Goal: Task Accomplishment & Management: Complete application form

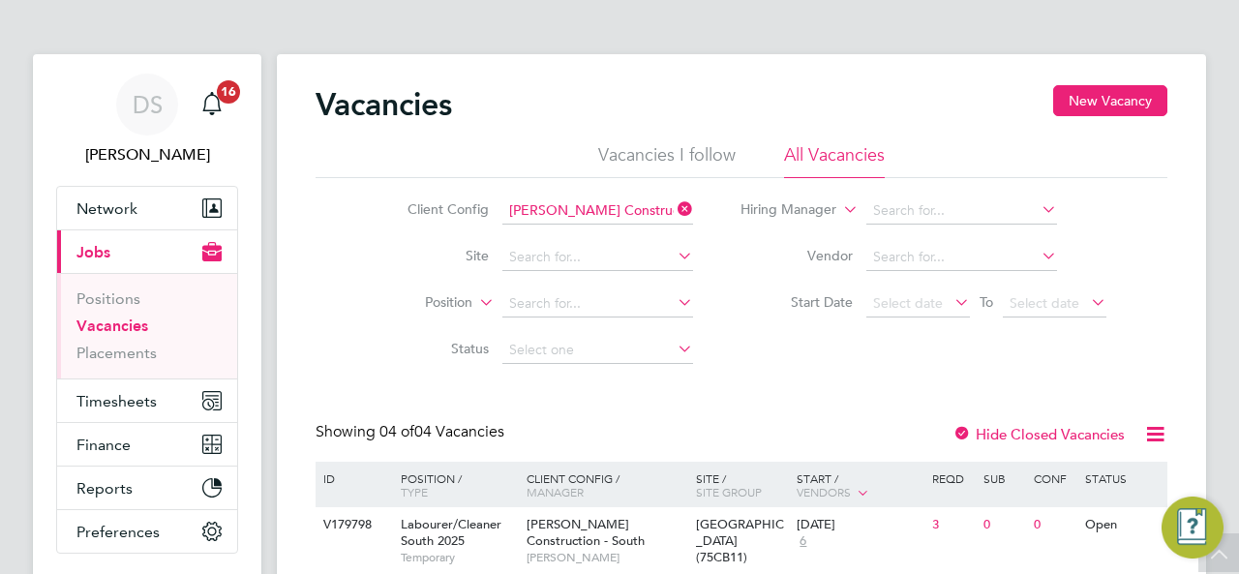
scroll to position [194, 0]
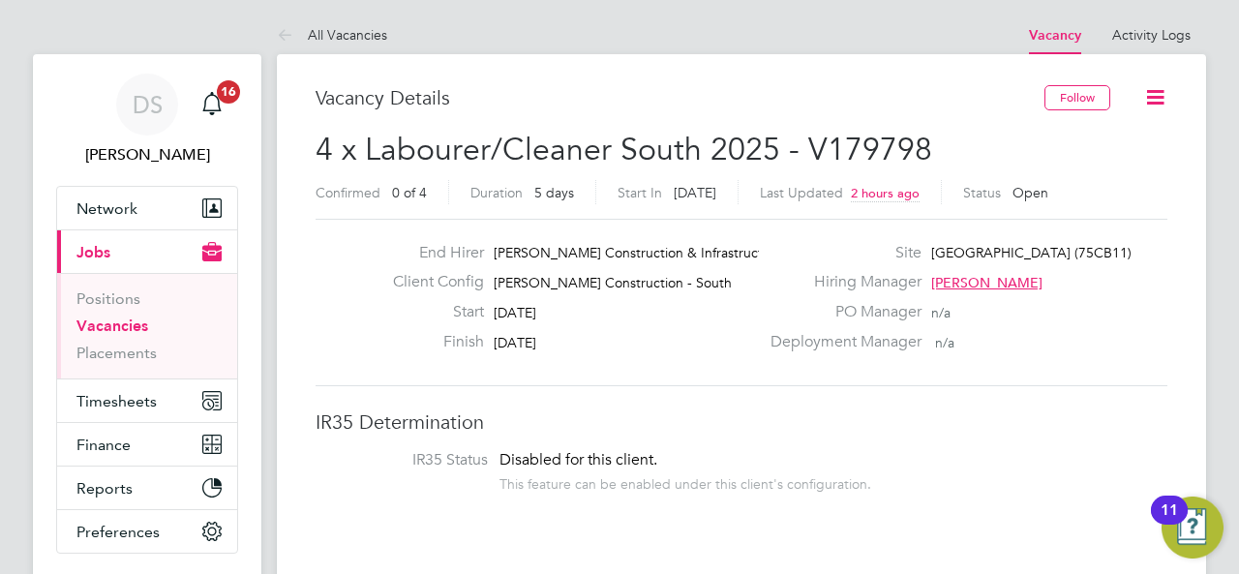
click at [1164, 105] on icon at bounding box center [1155, 97] width 24 height 24
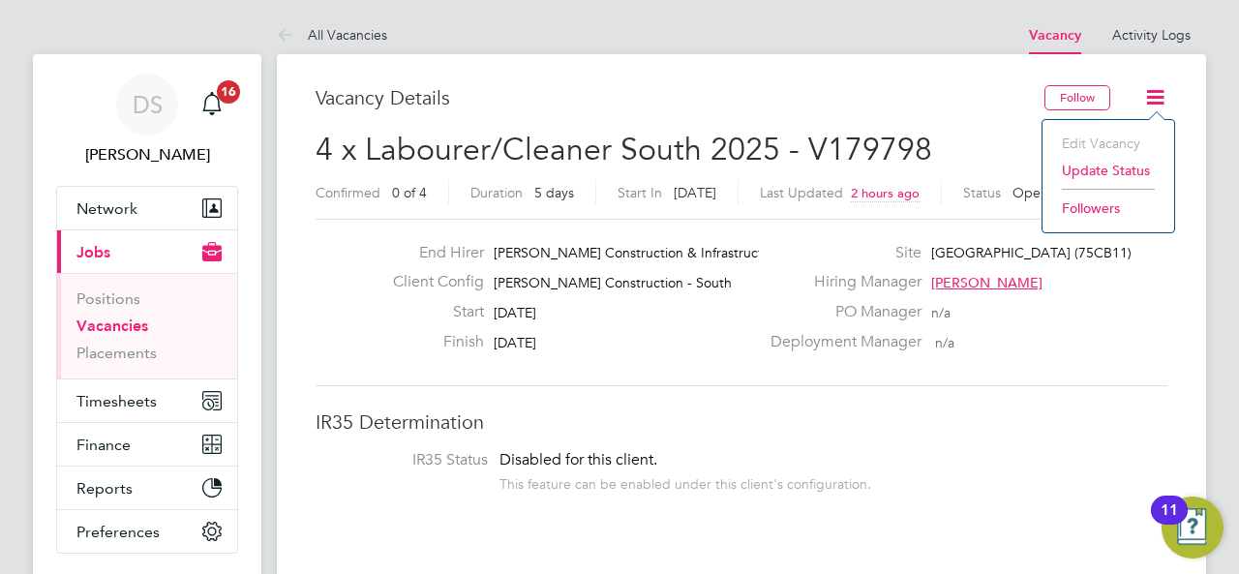
click at [739, 120] on div "Vacancy Details" at bounding box center [680, 107] width 729 height 45
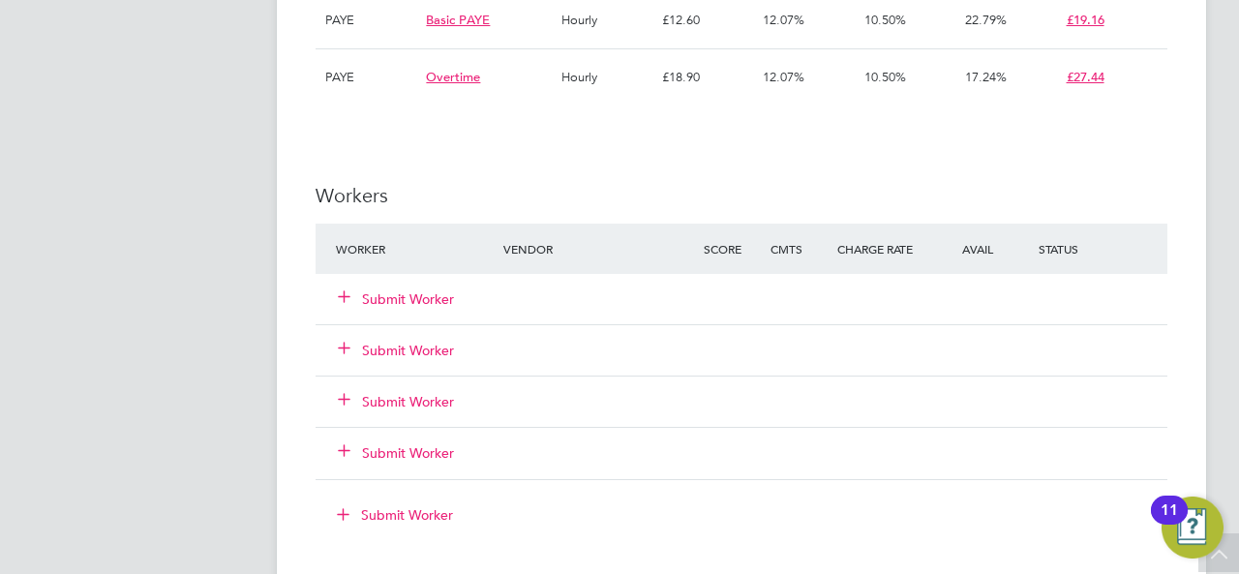
scroll to position [1258, 0]
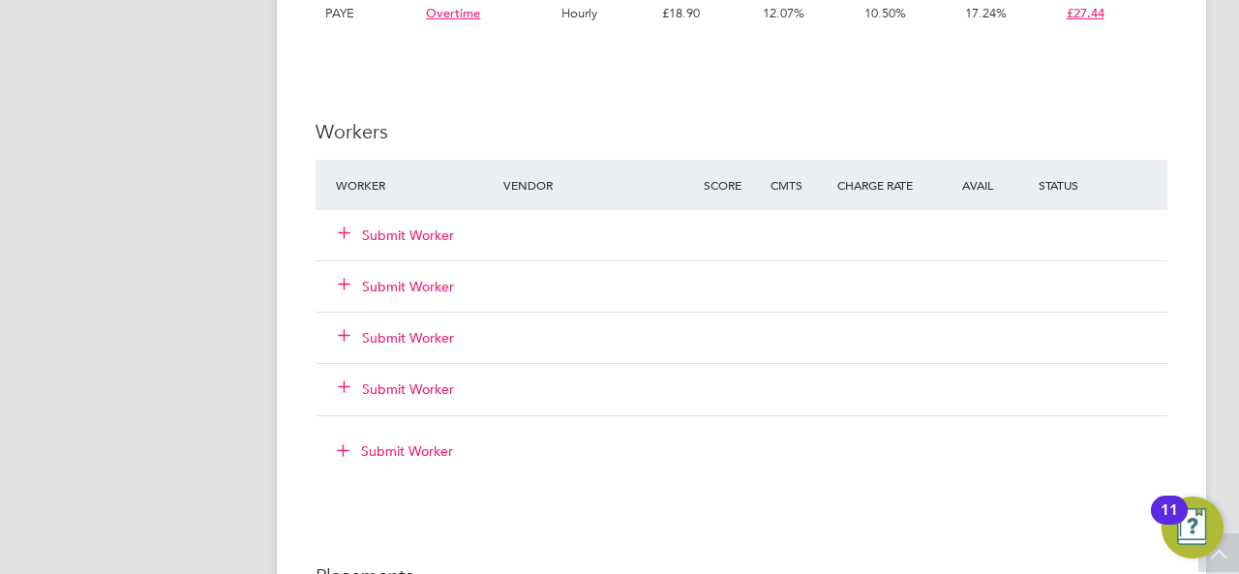
click at [408, 229] on button "Submit Worker" at bounding box center [397, 235] width 116 height 19
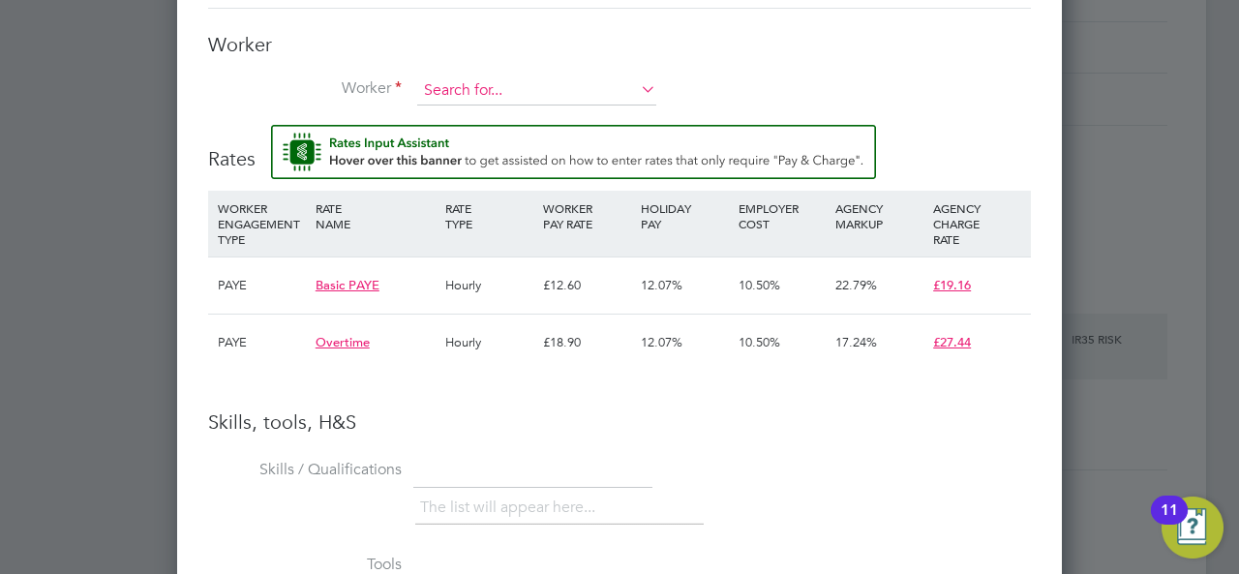
click at [527, 98] on input at bounding box center [536, 90] width 239 height 29
type input "c"
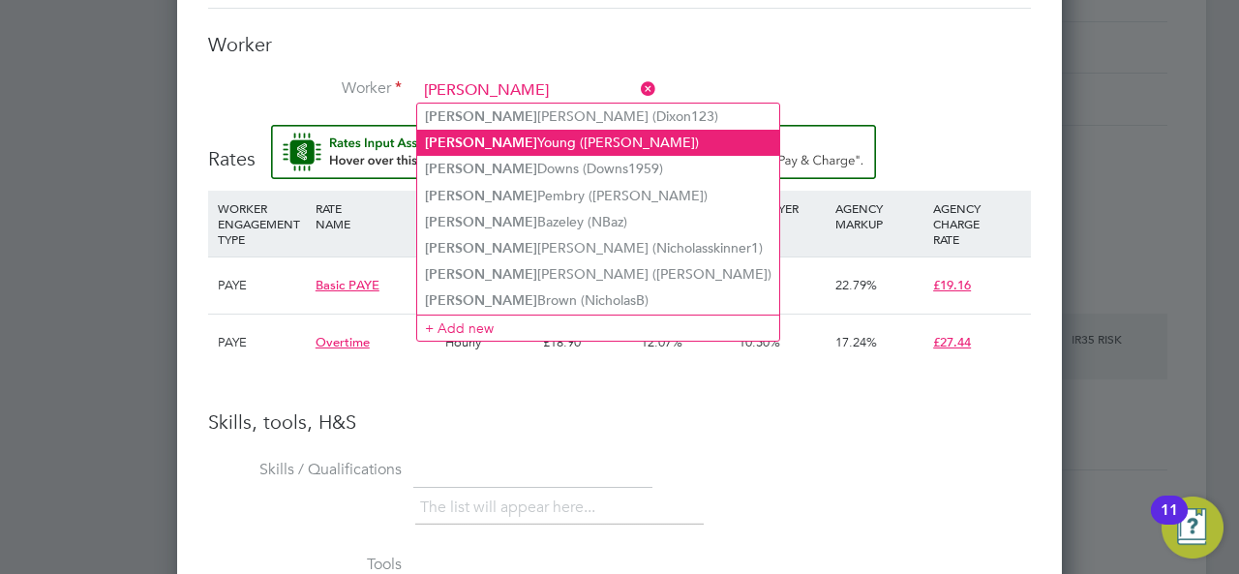
drag, startPoint x: 528, startPoint y: 136, endPoint x: 568, endPoint y: 140, distance: 39.9
click at [529, 136] on li "[PERSON_NAME] ([PERSON_NAME])" at bounding box center [598, 143] width 362 height 26
type input "[PERSON_NAME] ([PERSON_NAME])"
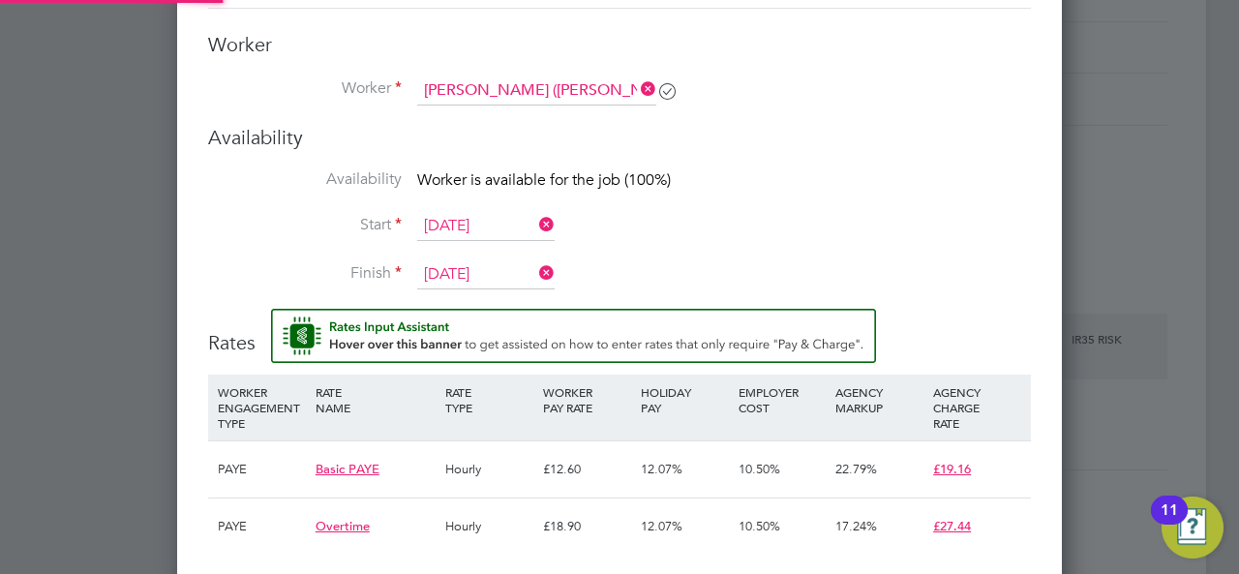
scroll to position [10, 10]
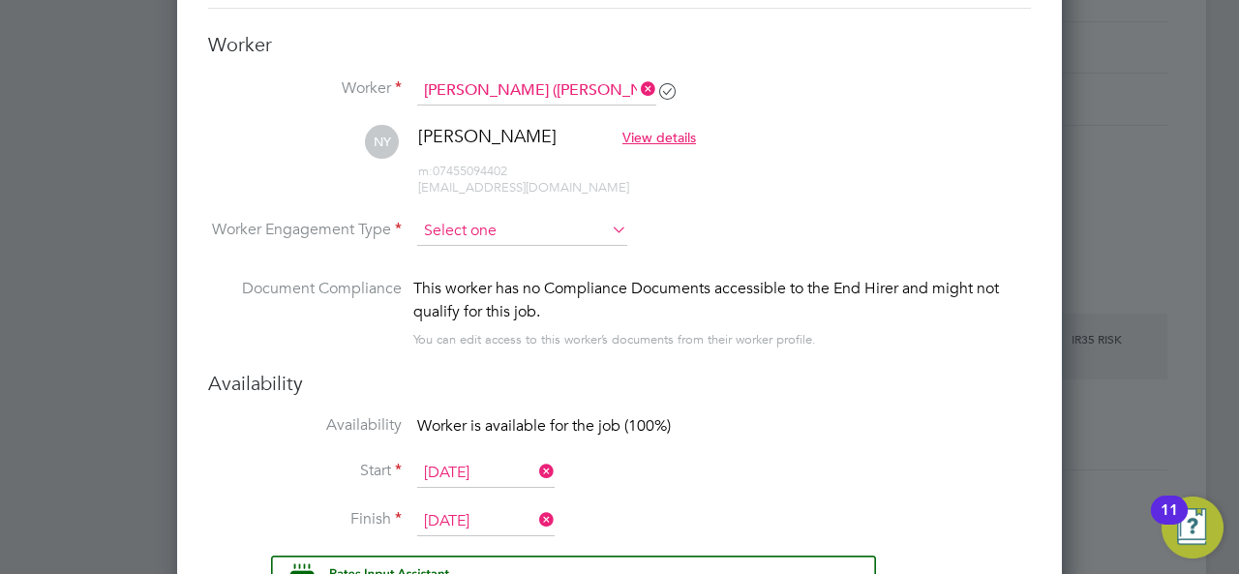
click at [521, 237] on input at bounding box center [522, 231] width 210 height 29
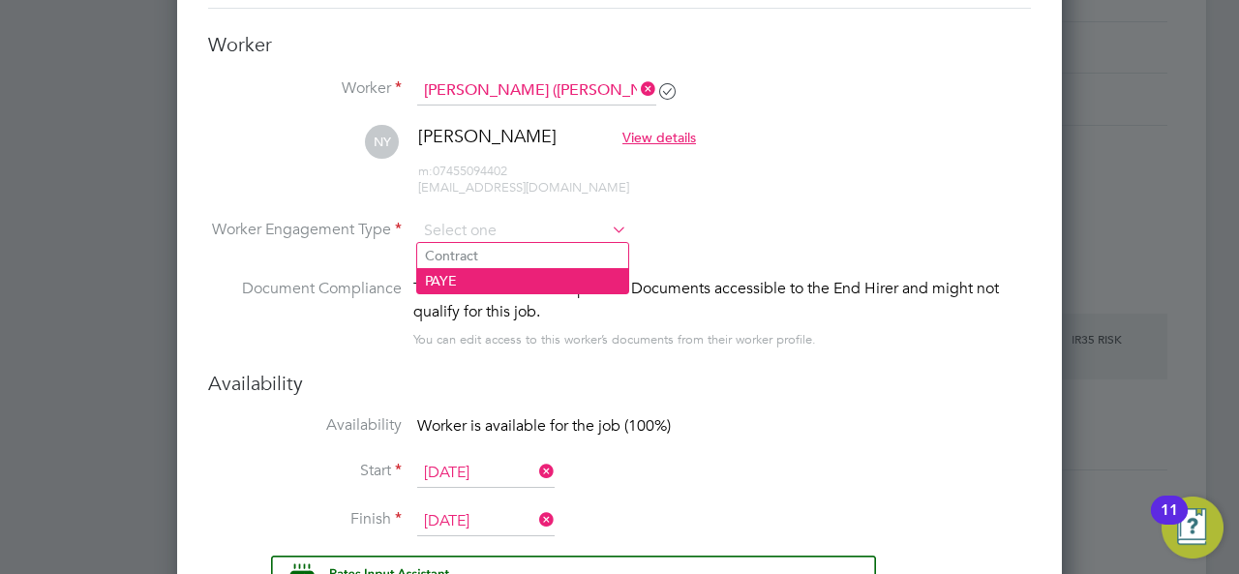
click at [425, 272] on li "PAYE" at bounding box center [522, 280] width 211 height 25
type input "PAYE"
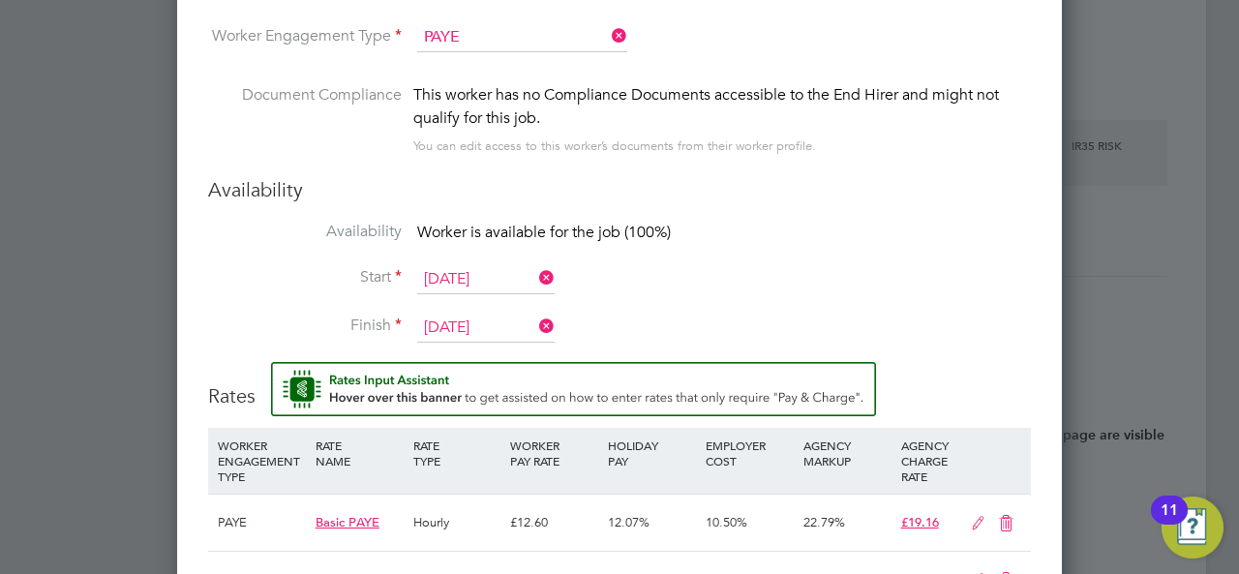
click at [450, 271] on input "[DATE]" at bounding box center [485, 279] width 137 height 29
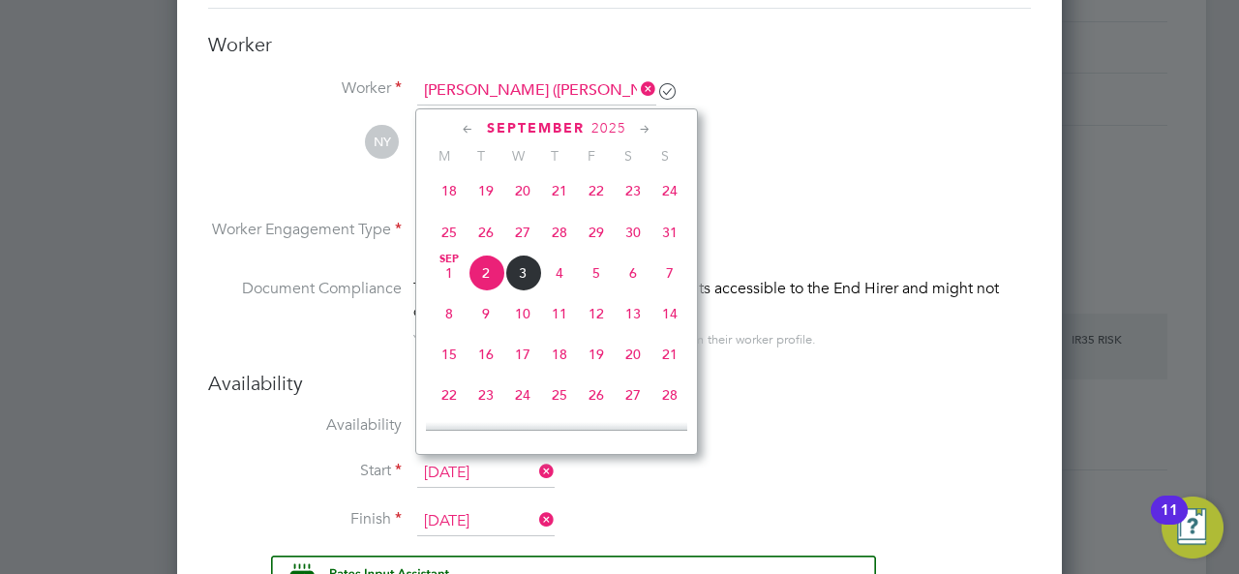
click at [639, 242] on span "30" at bounding box center [633, 232] width 37 height 37
type input "[DATE]"
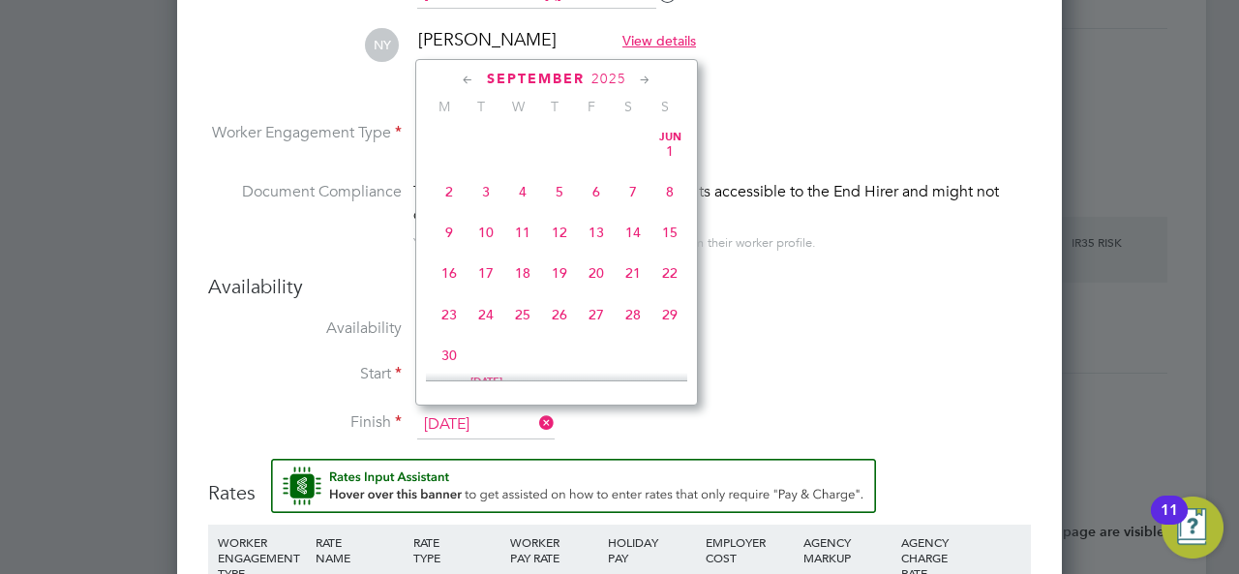
click at [511, 417] on input "[DATE]" at bounding box center [485, 424] width 137 height 29
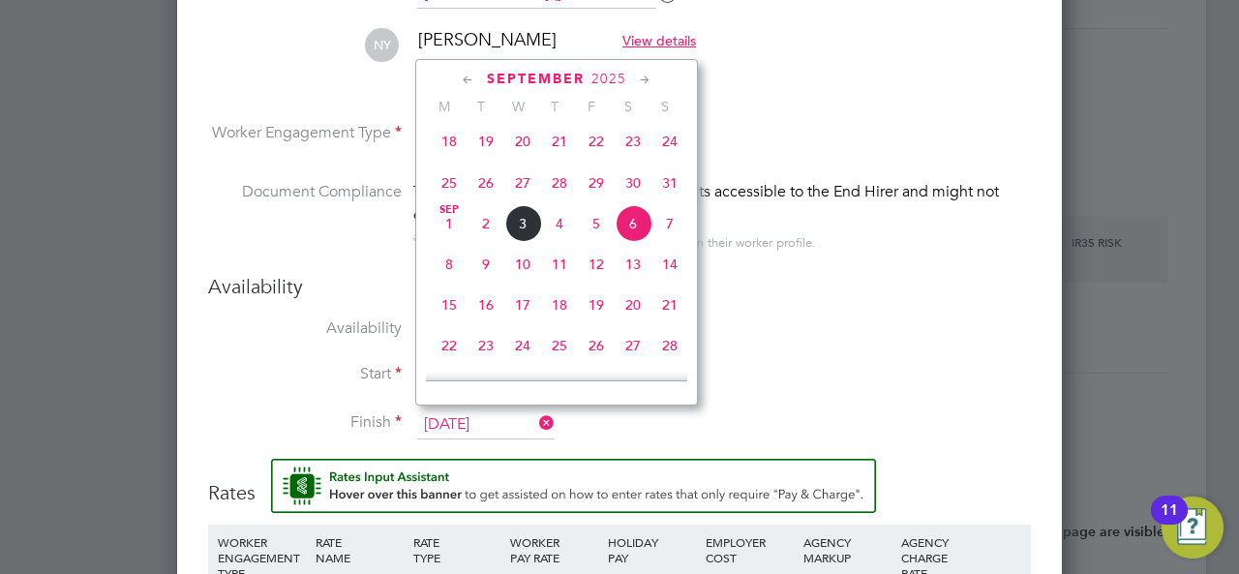
click at [782, 256] on li "Document Compliance This worker has no Compliance Documents accessible to the E…" at bounding box center [619, 227] width 823 height 94
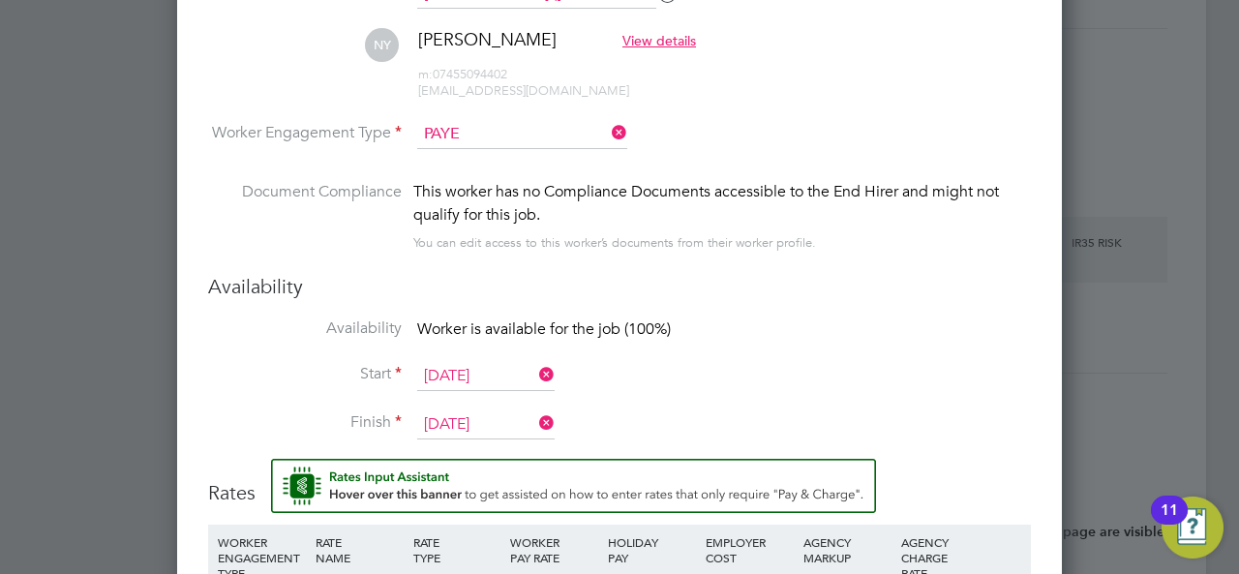
click at [448, 424] on input "[DATE]" at bounding box center [485, 424] width 137 height 29
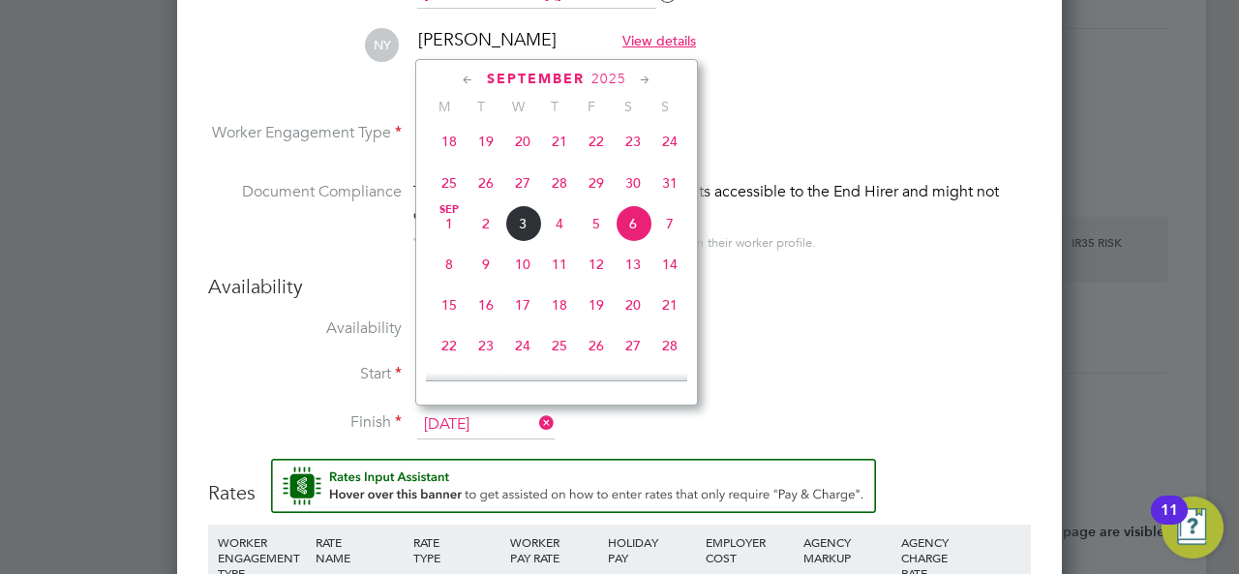
click at [528, 233] on span "3" at bounding box center [522, 223] width 37 height 37
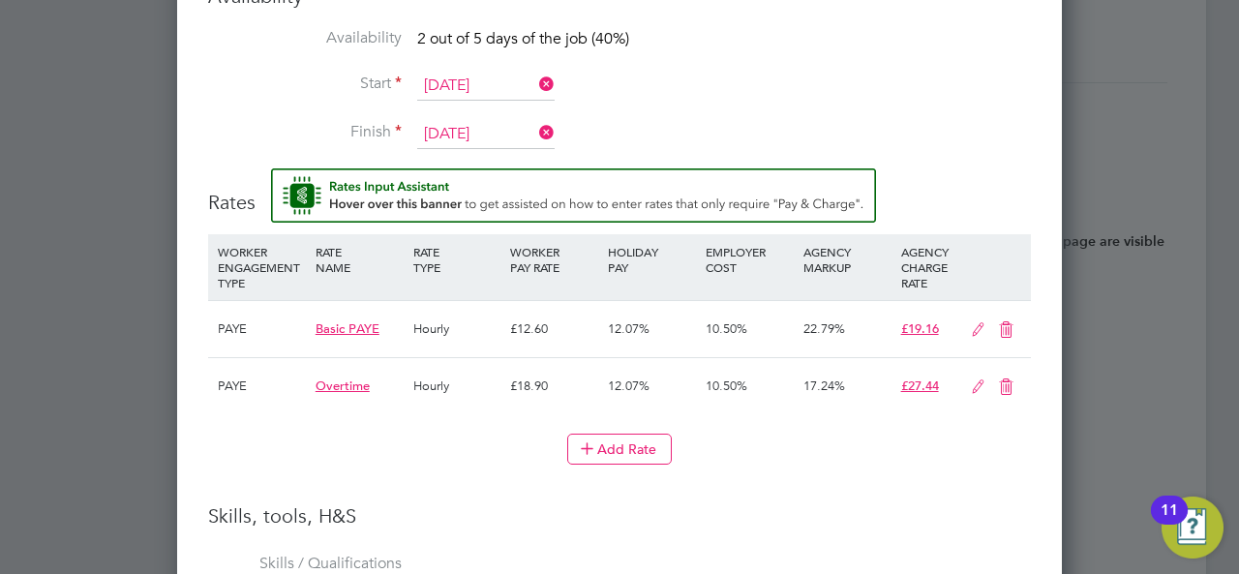
click at [490, 136] on input "[DATE]" at bounding box center [485, 134] width 137 height 29
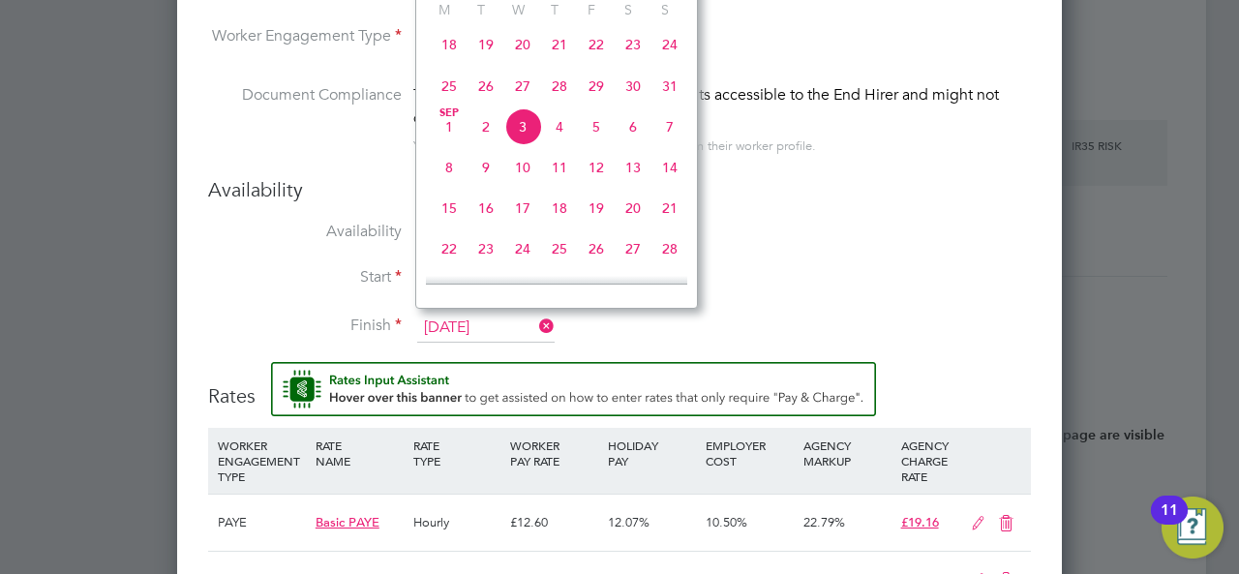
click at [599, 135] on span "5" at bounding box center [596, 126] width 37 height 37
type input "[DATE]"
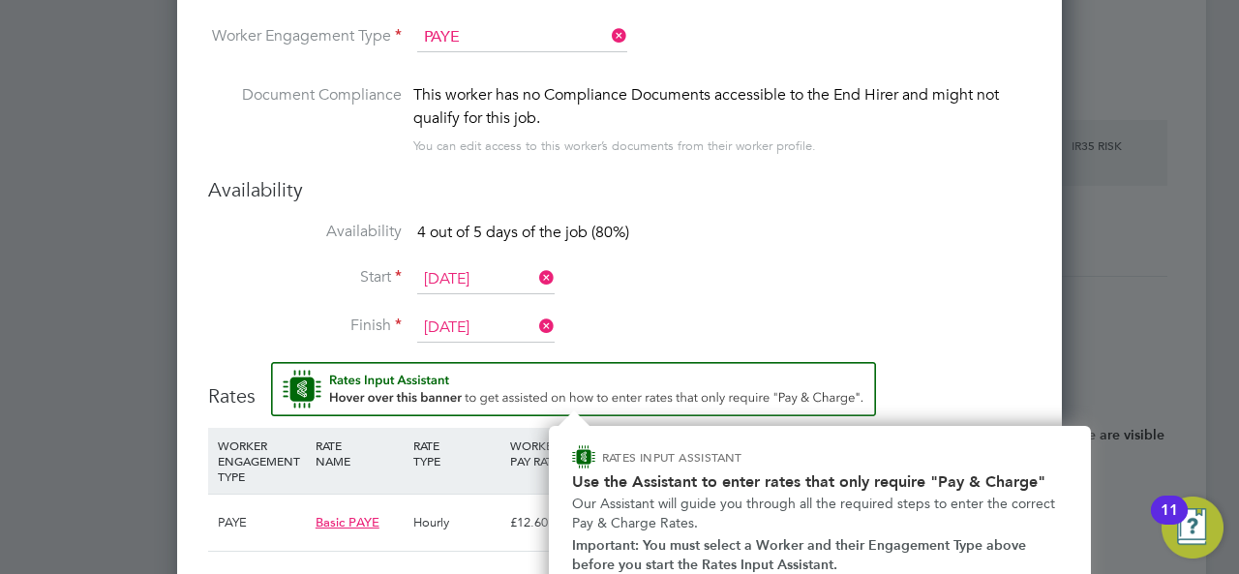
scroll to position [1816, 0]
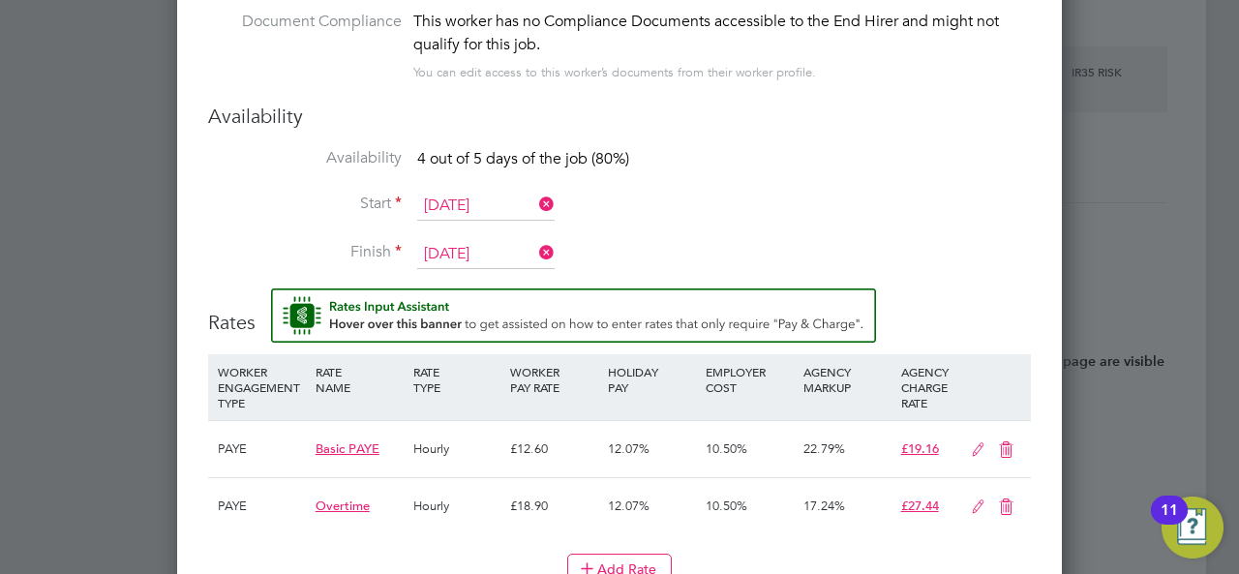
click at [664, 175] on li "Availability 4 out of 5 days of the job (80%)" at bounding box center [619, 170] width 823 height 44
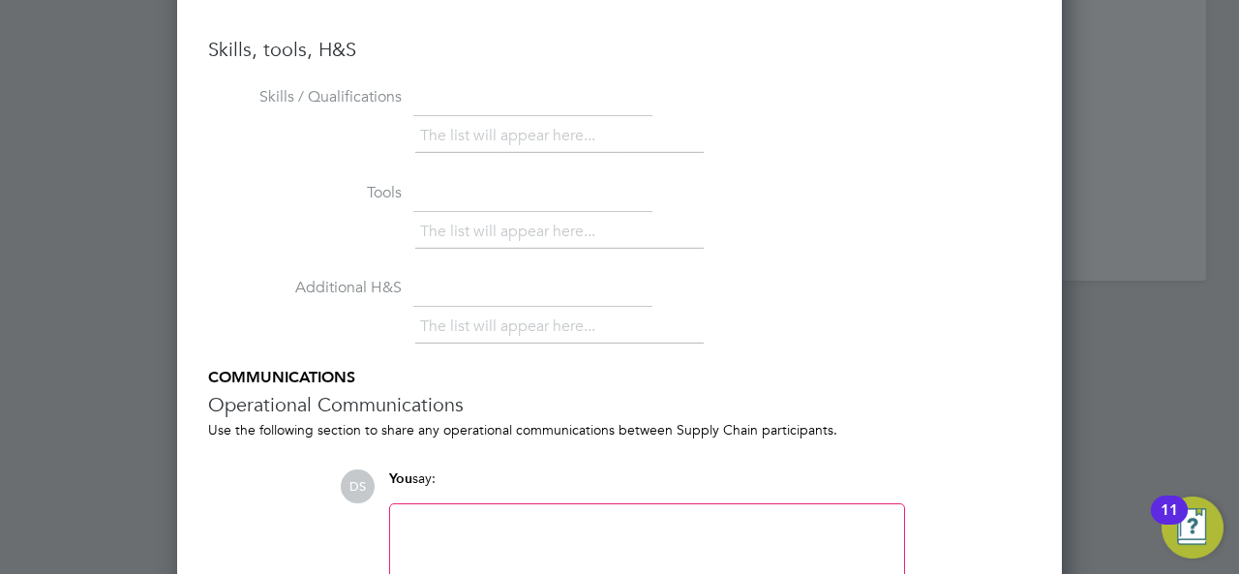
scroll to position [2532, 0]
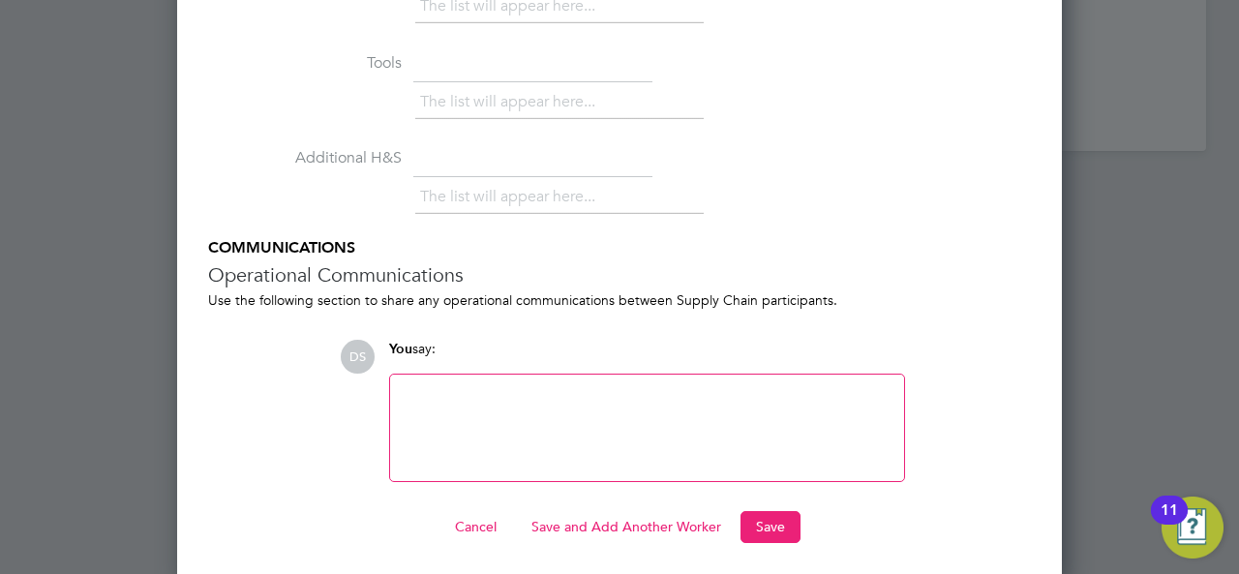
click at [645, 521] on button "Save and Add Another Worker" at bounding box center [626, 526] width 221 height 31
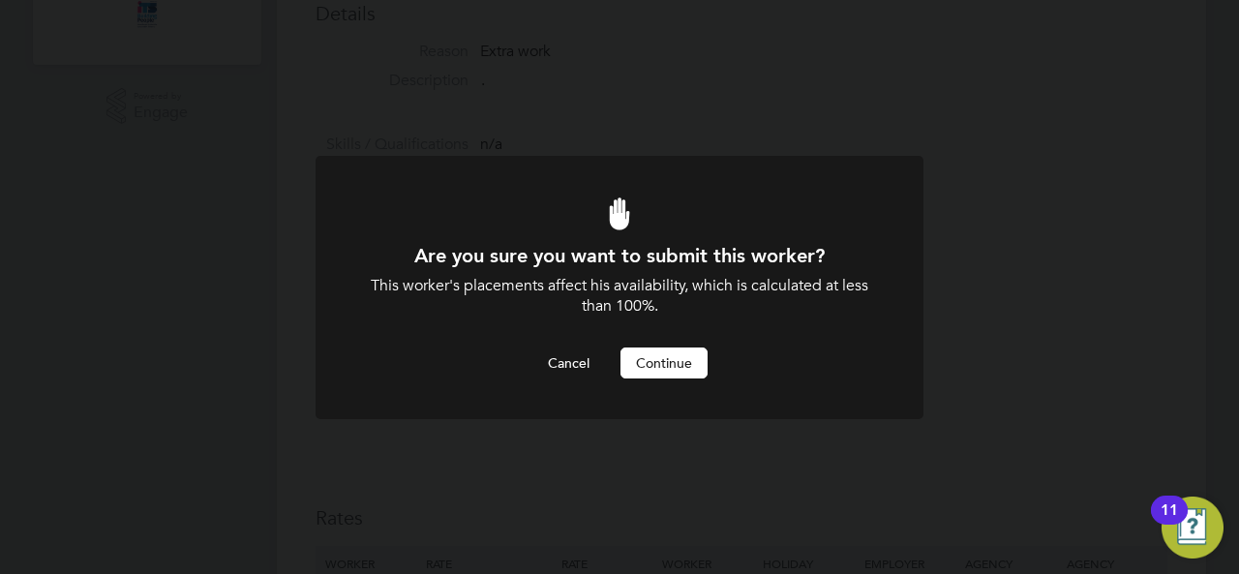
scroll to position [0, 0]
click at [670, 368] on button "Continue" at bounding box center [663, 362] width 87 height 31
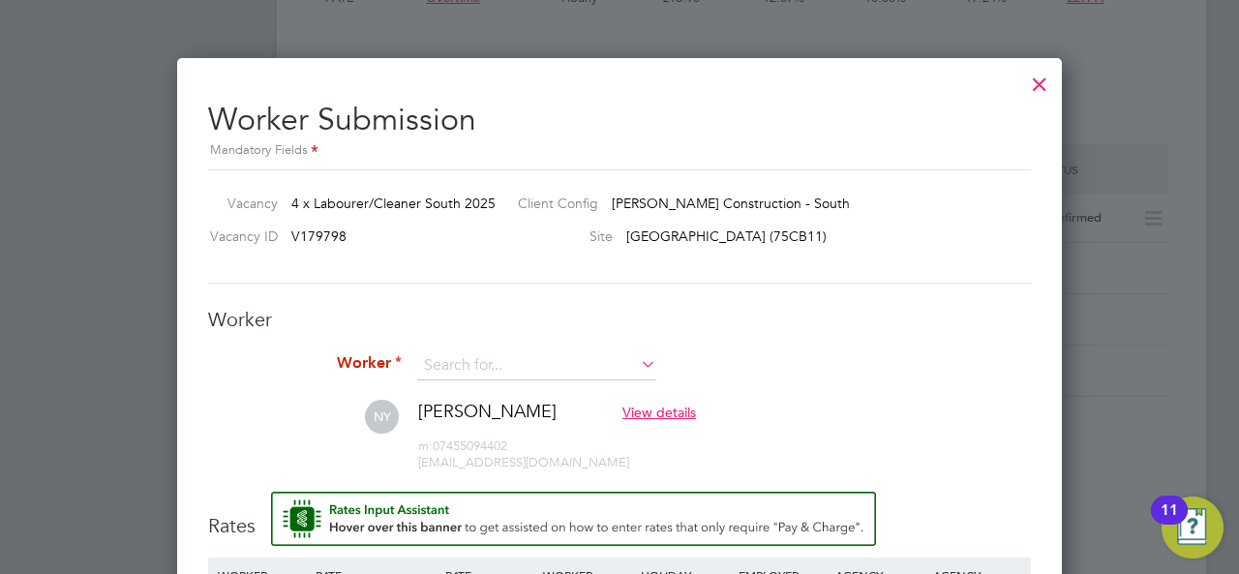
scroll to position [1372, 0]
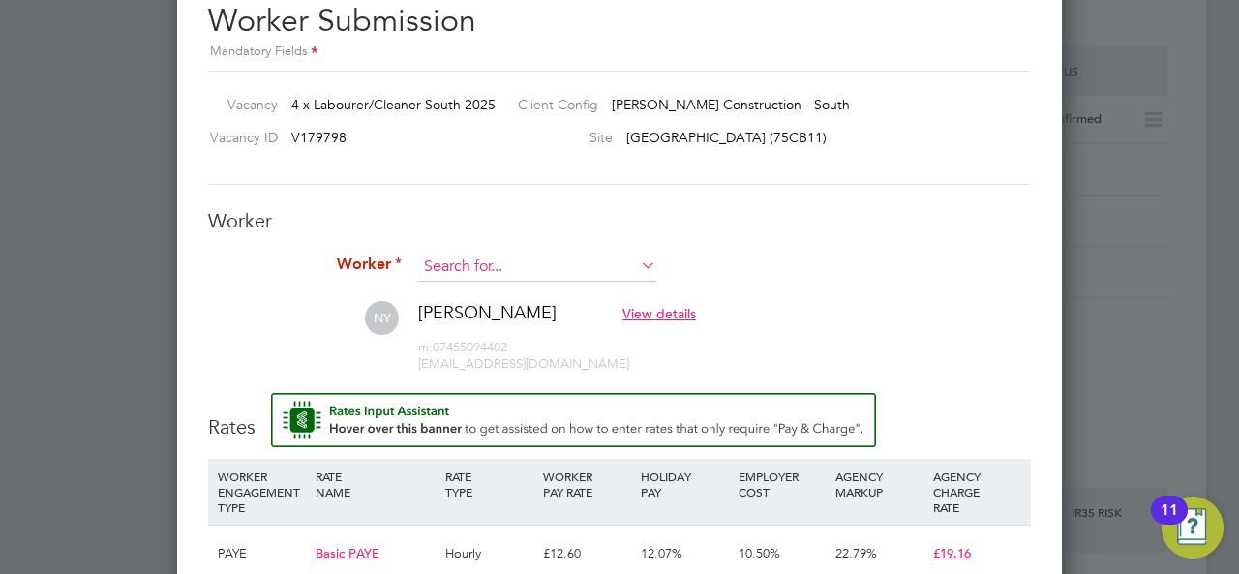
click at [485, 257] on input at bounding box center [536, 267] width 239 height 29
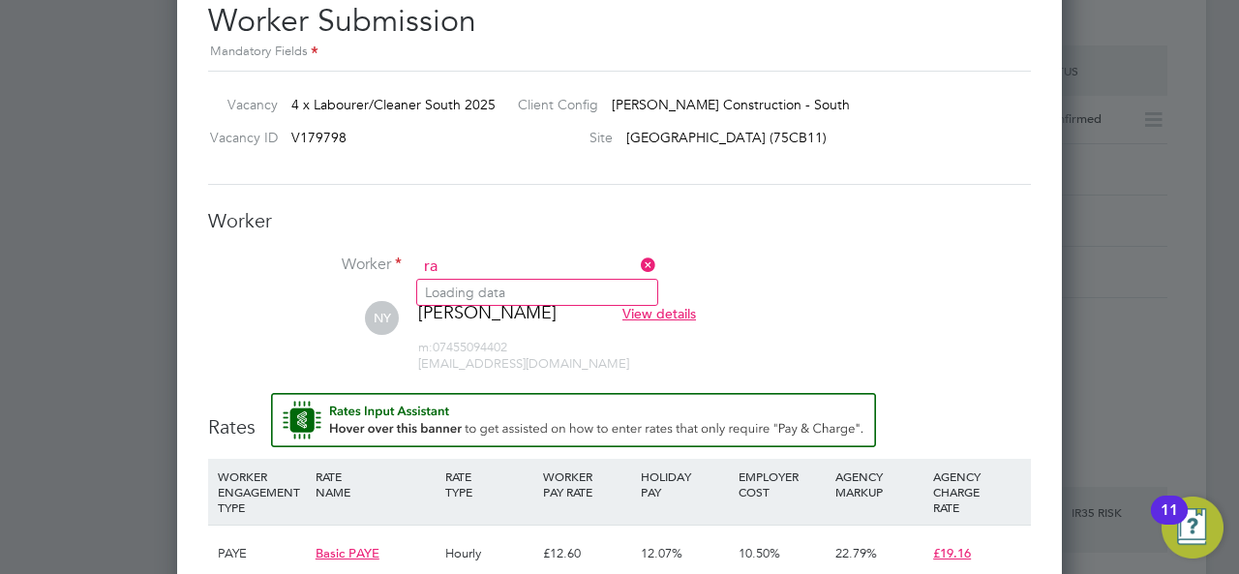
type input "r"
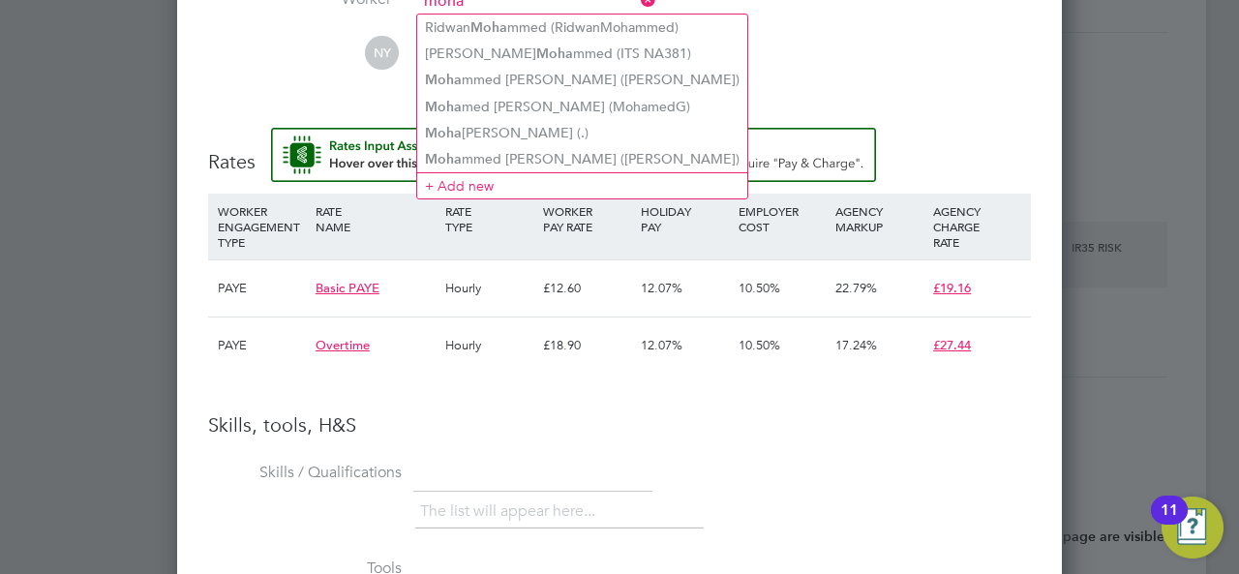
scroll to position [1663, 0]
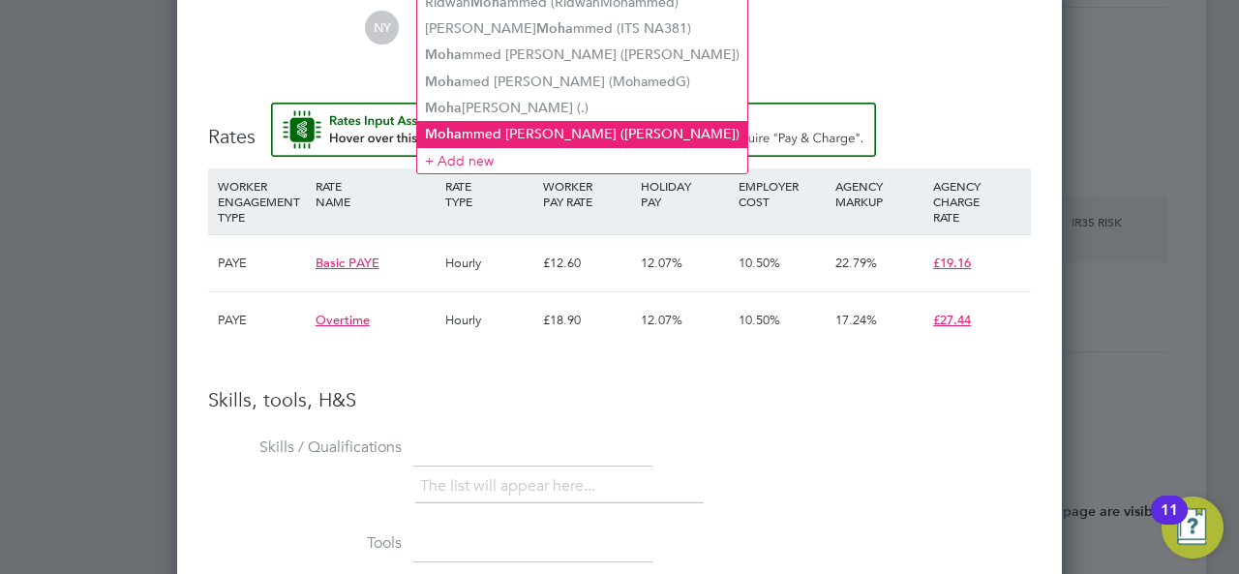
click at [557, 125] on li "Moha mmed [PERSON_NAME] ([PERSON_NAME])" at bounding box center [582, 134] width 330 height 26
type input "[PERSON_NAME] ([PERSON_NAME])"
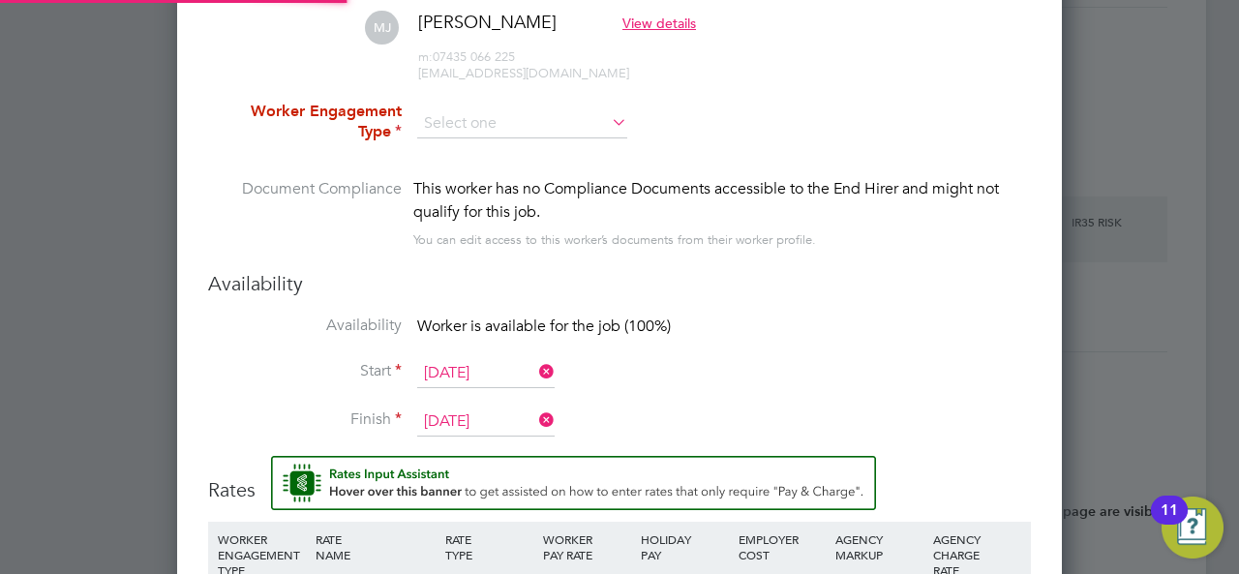
scroll to position [1741, 885]
click at [451, 374] on input "[DATE]" at bounding box center [485, 373] width 137 height 29
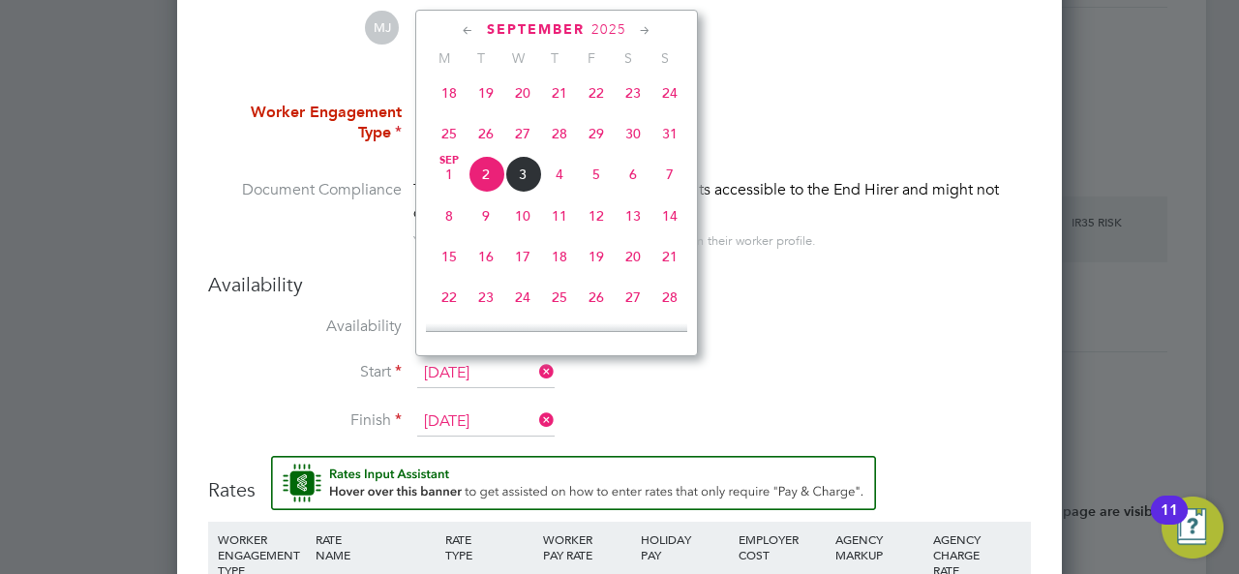
click at [636, 144] on span "30" at bounding box center [633, 133] width 37 height 37
type input "[DATE]"
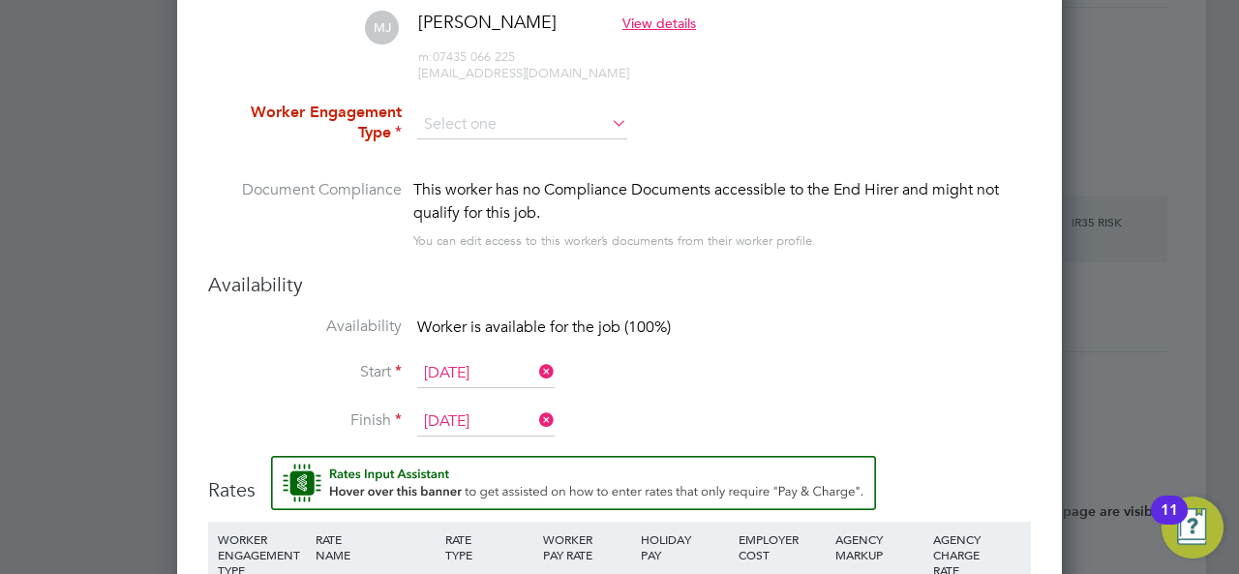
click at [485, 418] on input "[DATE]" at bounding box center [485, 421] width 137 height 29
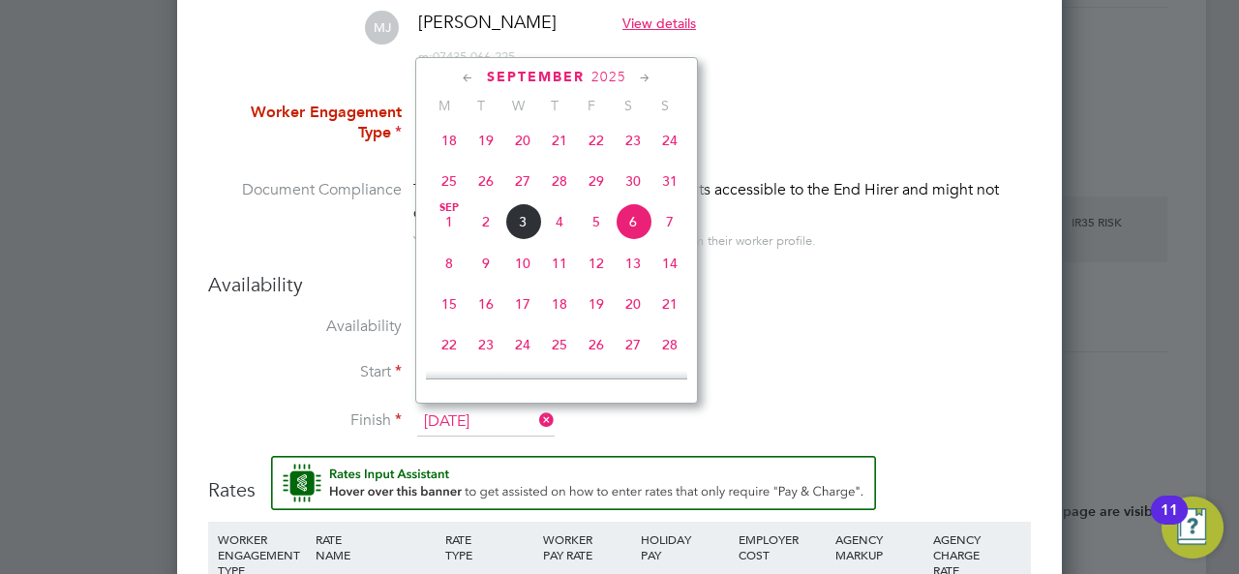
click at [598, 231] on span "5" at bounding box center [596, 221] width 37 height 37
type input "[DATE]"
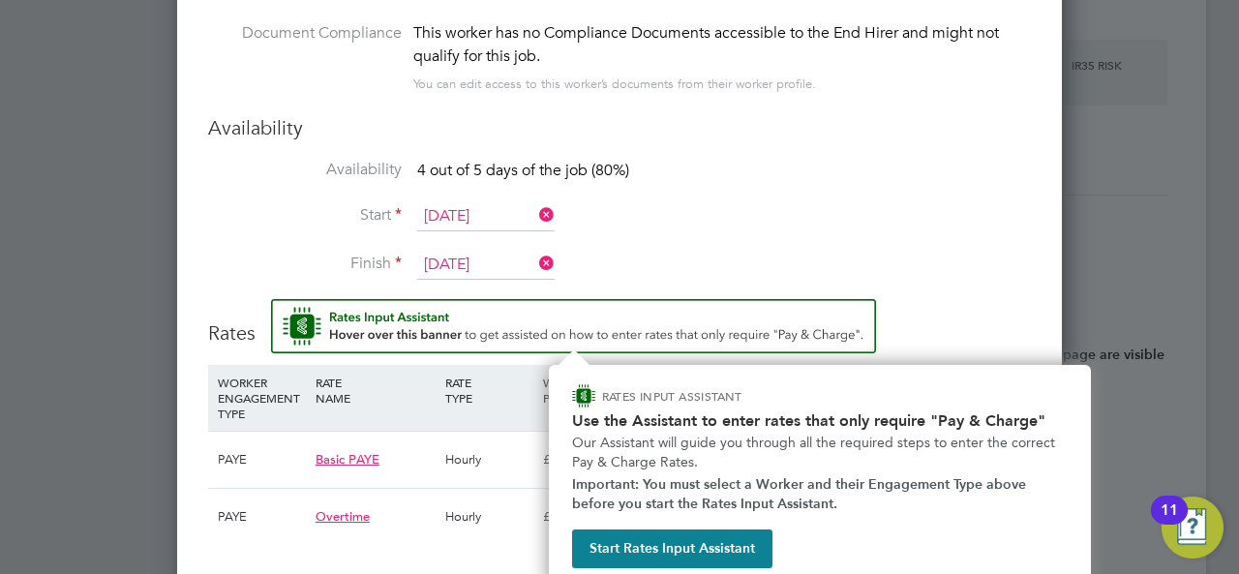
scroll to position [1832, 0]
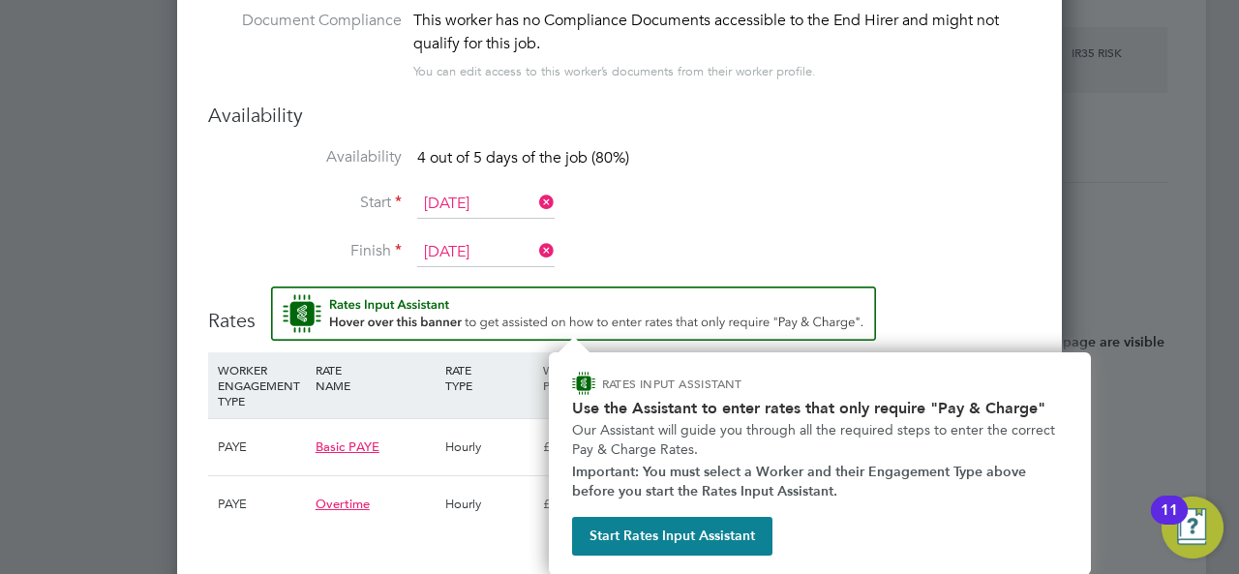
click at [789, 208] on li "Start [DATE]" at bounding box center [619, 214] width 823 height 48
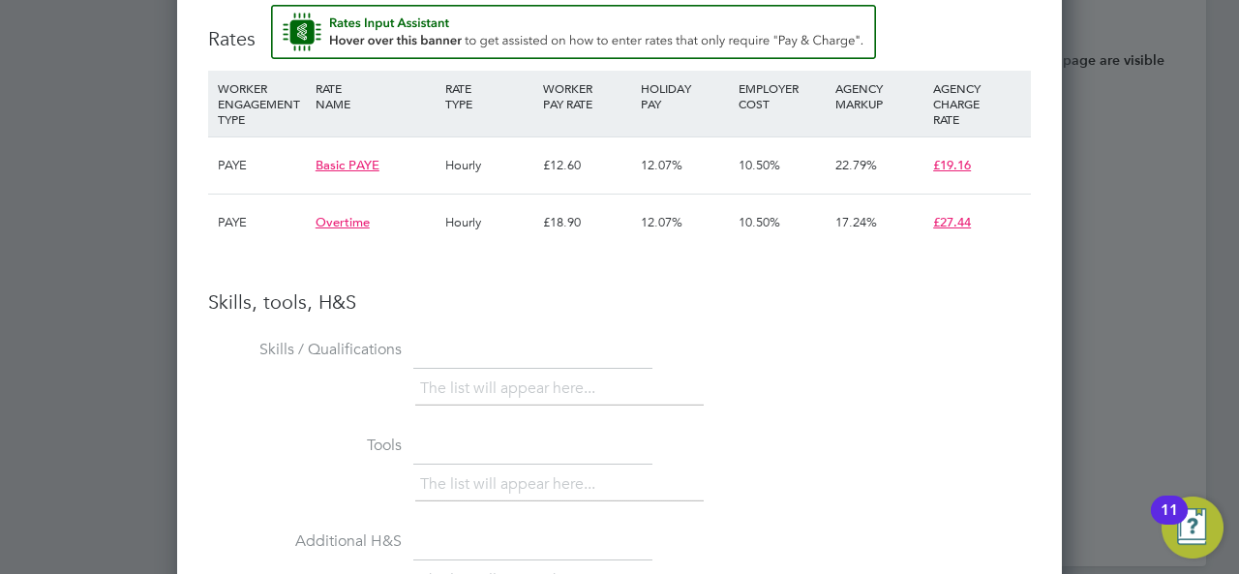
click at [916, 516] on li "Tools The list will appear here..." at bounding box center [619, 478] width 823 height 96
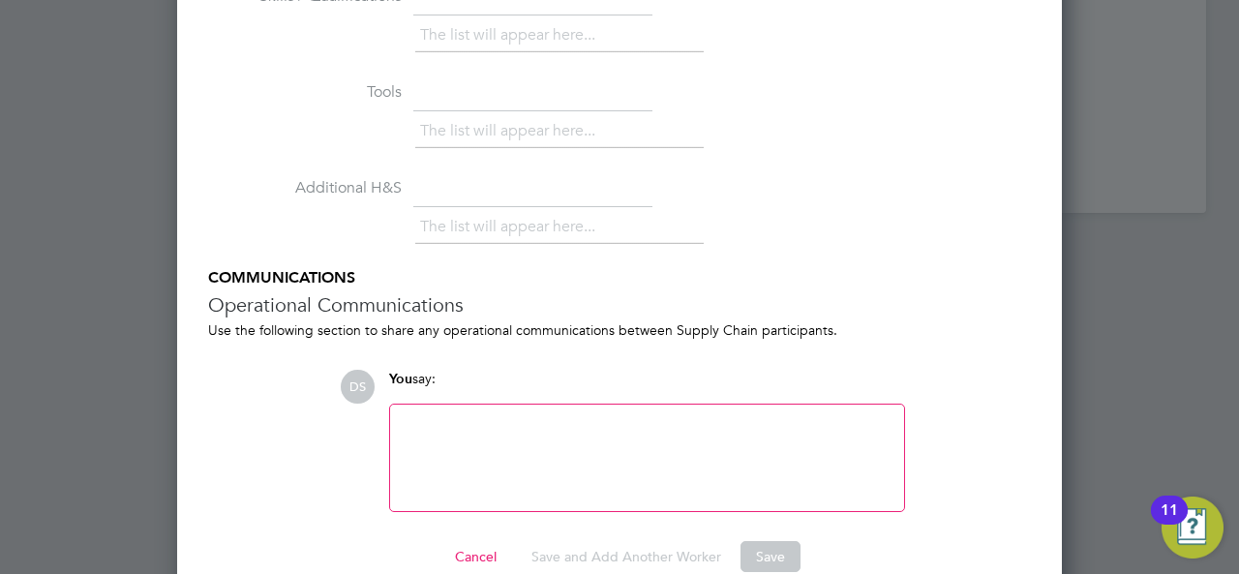
scroll to position [2497, 0]
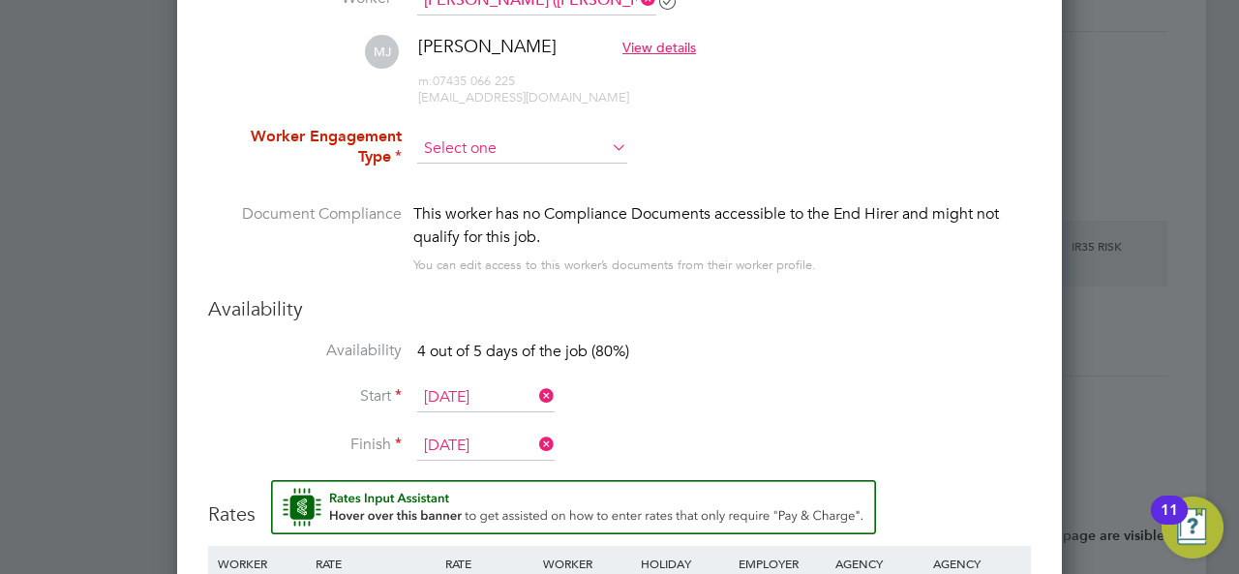
click at [492, 148] on input at bounding box center [522, 149] width 210 height 29
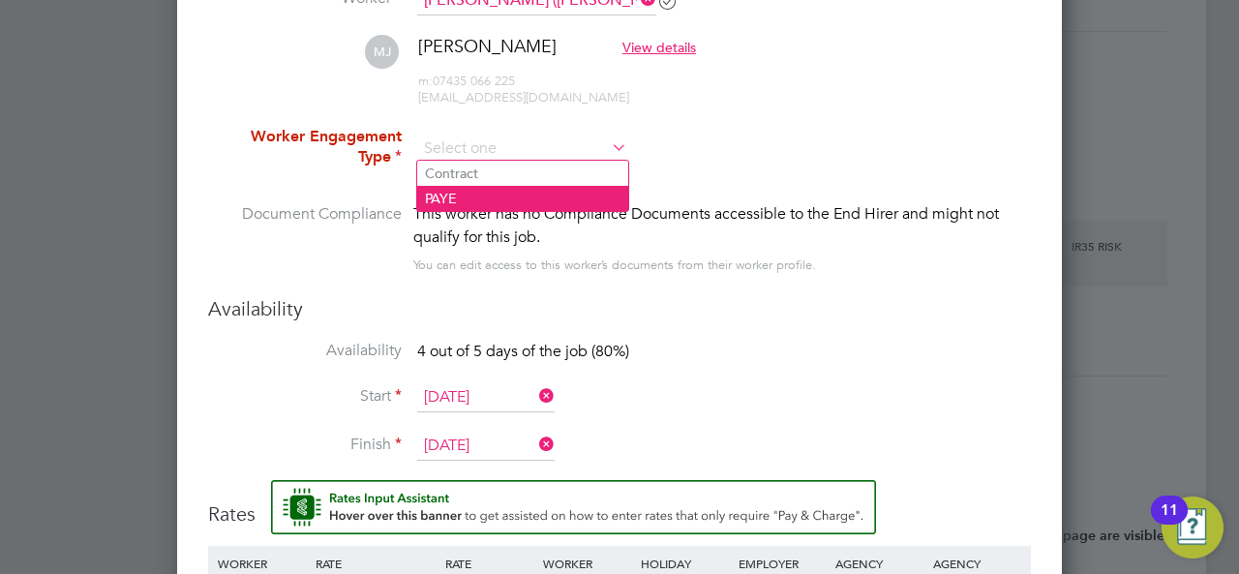
click at [455, 191] on li "PAYE" at bounding box center [522, 198] width 211 height 25
type input "PAYE"
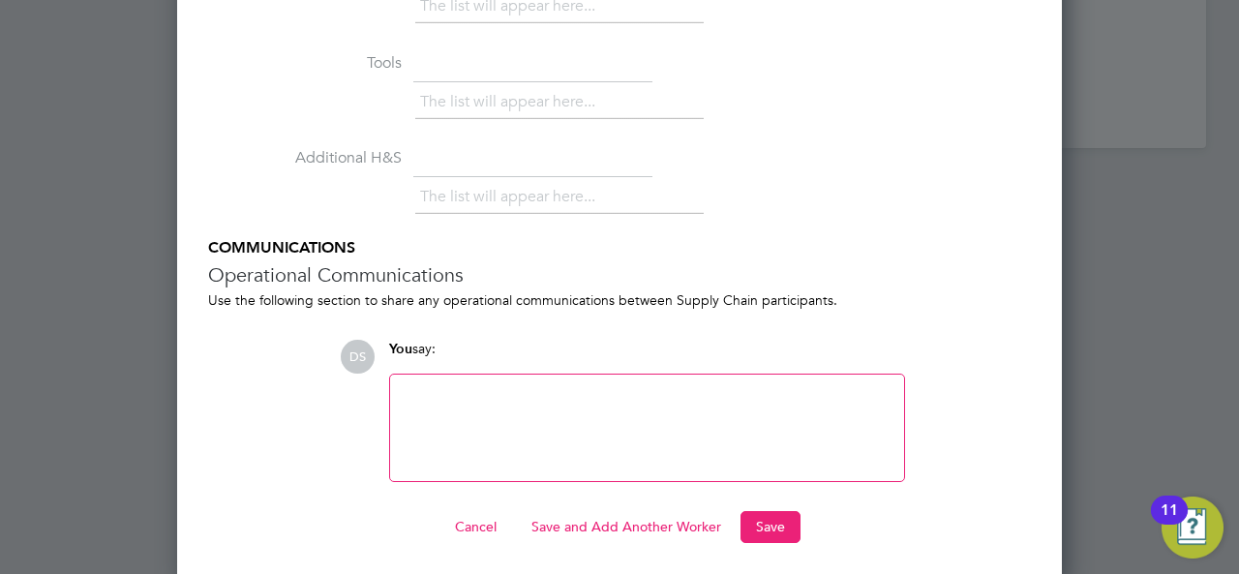
click at [632, 517] on button "Save and Add Another Worker" at bounding box center [626, 526] width 221 height 31
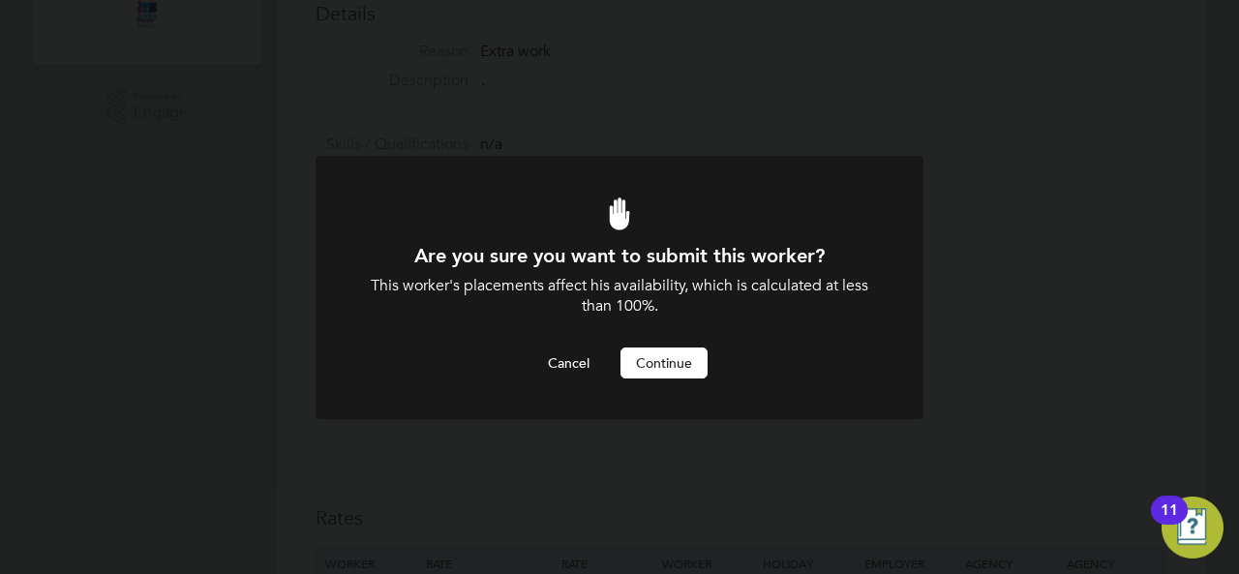
click at [677, 361] on button "Continue" at bounding box center [663, 362] width 87 height 31
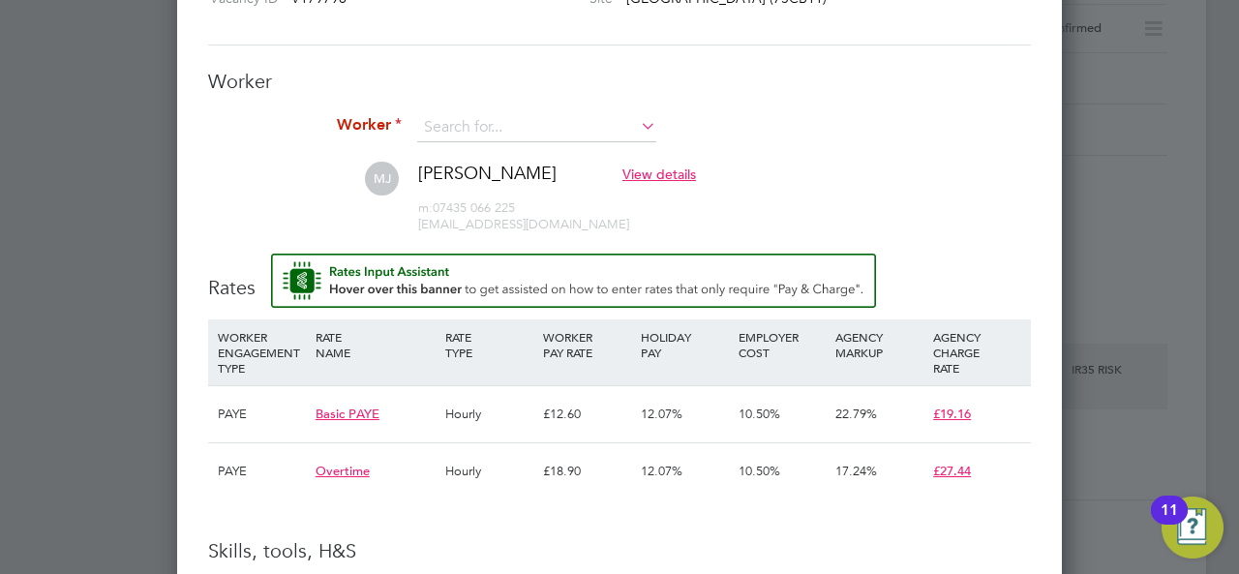
click at [510, 145] on li "Worker" at bounding box center [619, 137] width 823 height 48
click at [504, 137] on input at bounding box center [536, 127] width 239 height 29
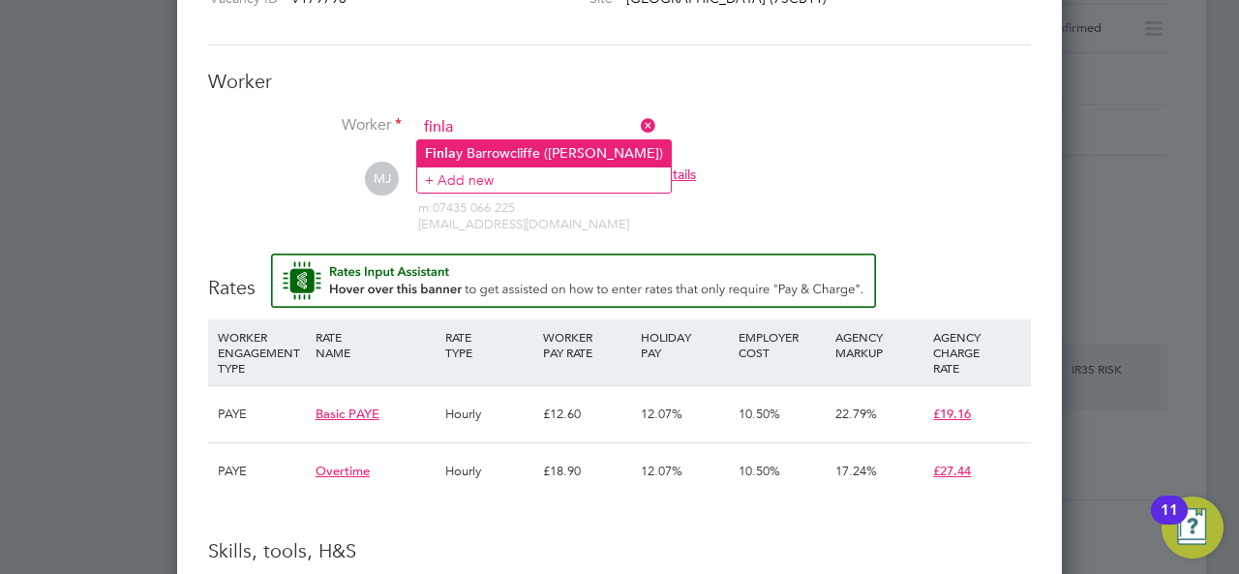
click at [555, 158] on li "[PERSON_NAME] ([PERSON_NAME])" at bounding box center [544, 153] width 254 height 26
type input "[PERSON_NAME] ([PERSON_NAME])"
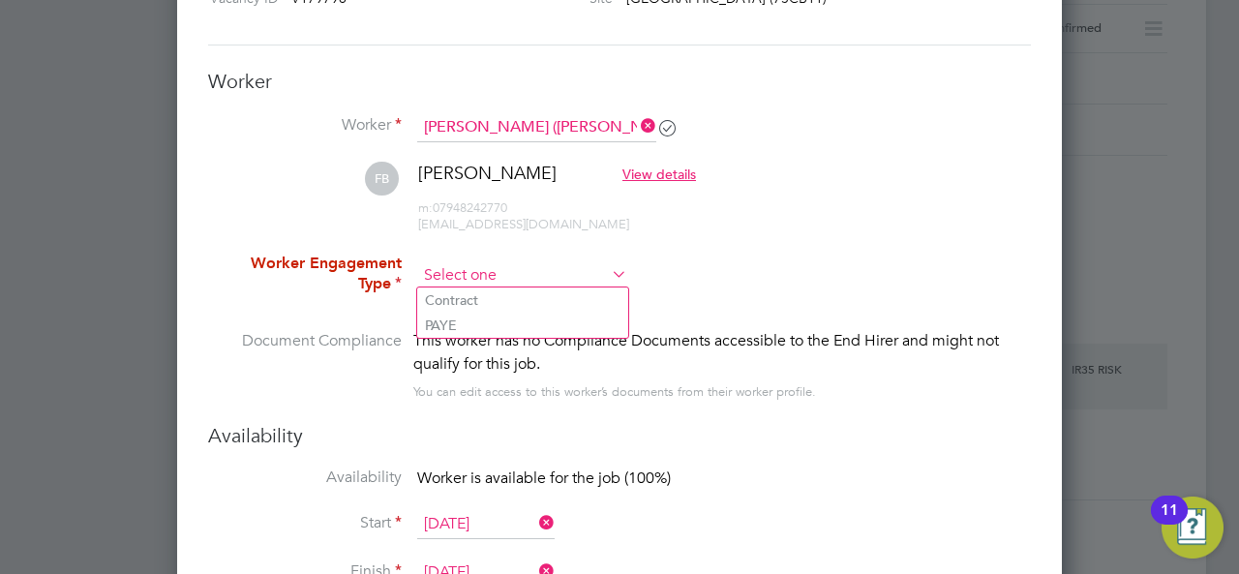
click at [518, 266] on input at bounding box center [522, 275] width 210 height 29
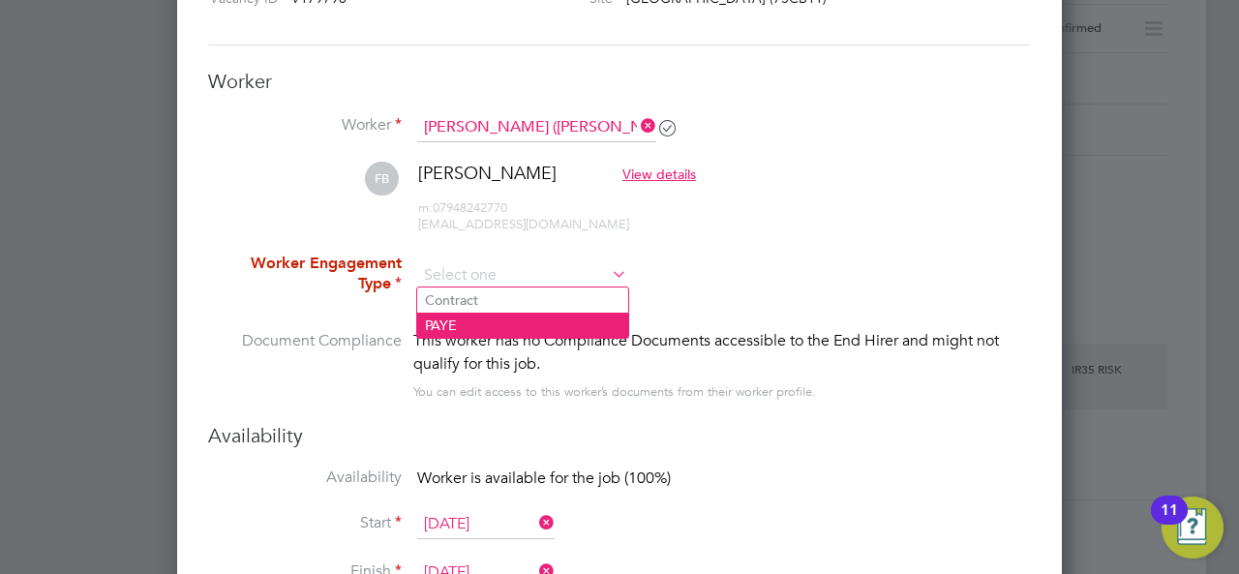
click at [472, 327] on li "PAYE" at bounding box center [522, 325] width 211 height 25
type input "PAYE"
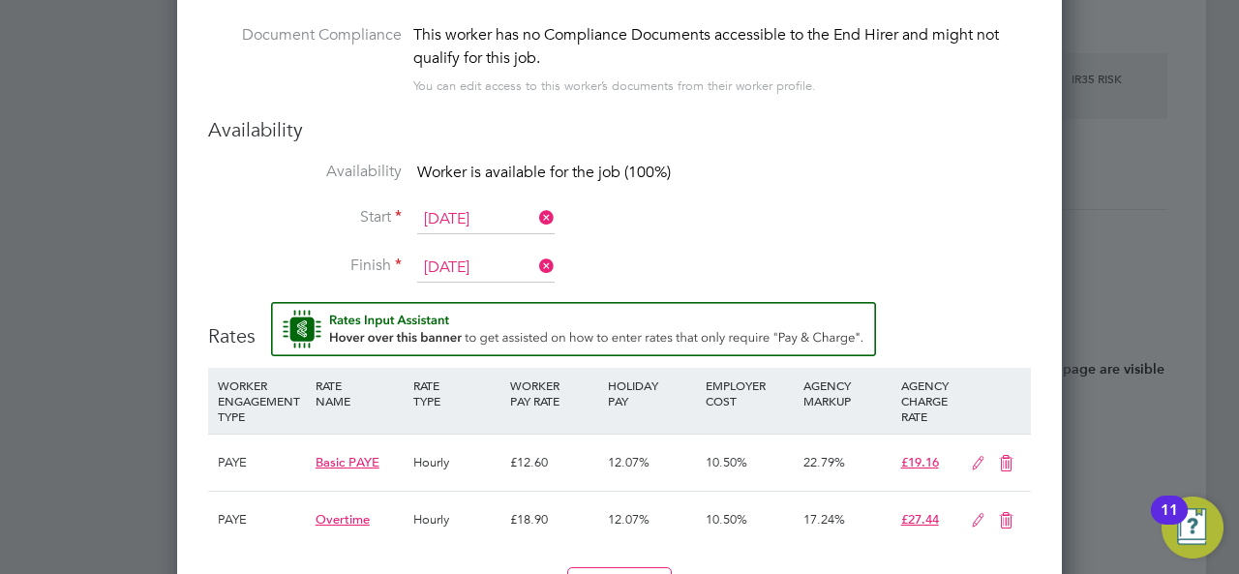
click at [467, 210] on input "[DATE]" at bounding box center [485, 219] width 137 height 29
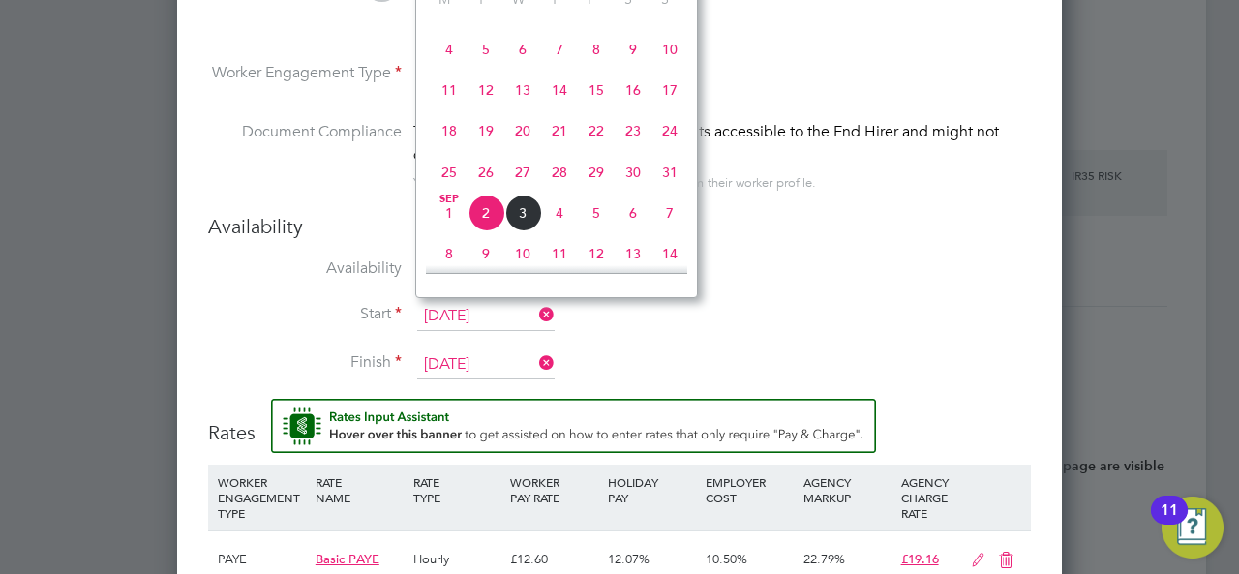
click at [636, 184] on span "30" at bounding box center [633, 172] width 37 height 37
type input "[DATE]"
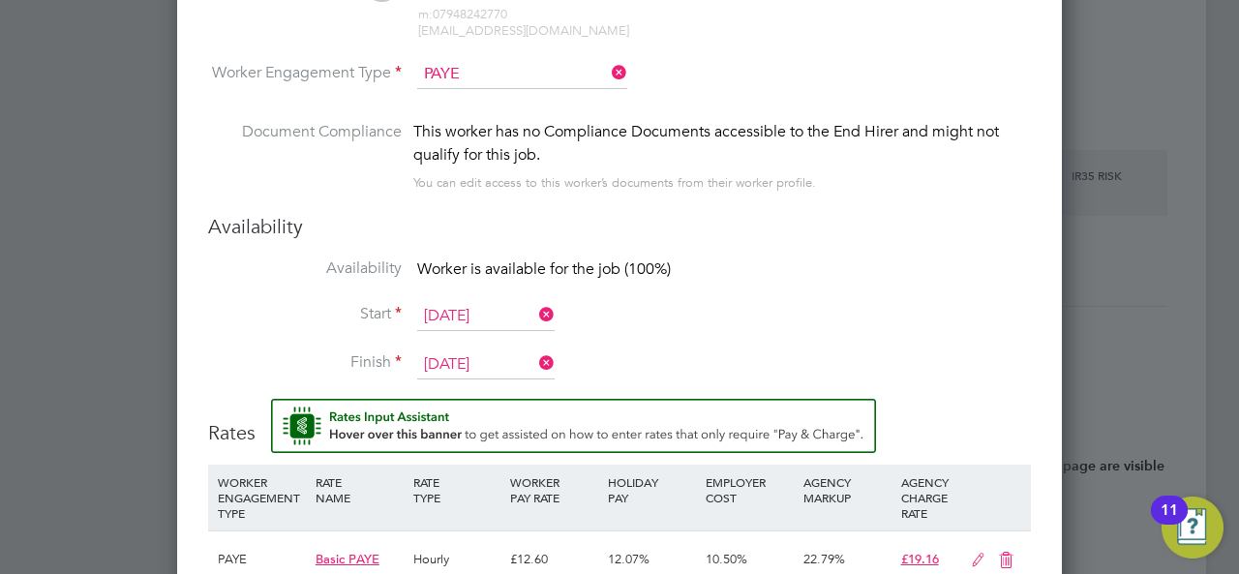
click at [493, 351] on input "[DATE]" at bounding box center [485, 364] width 137 height 29
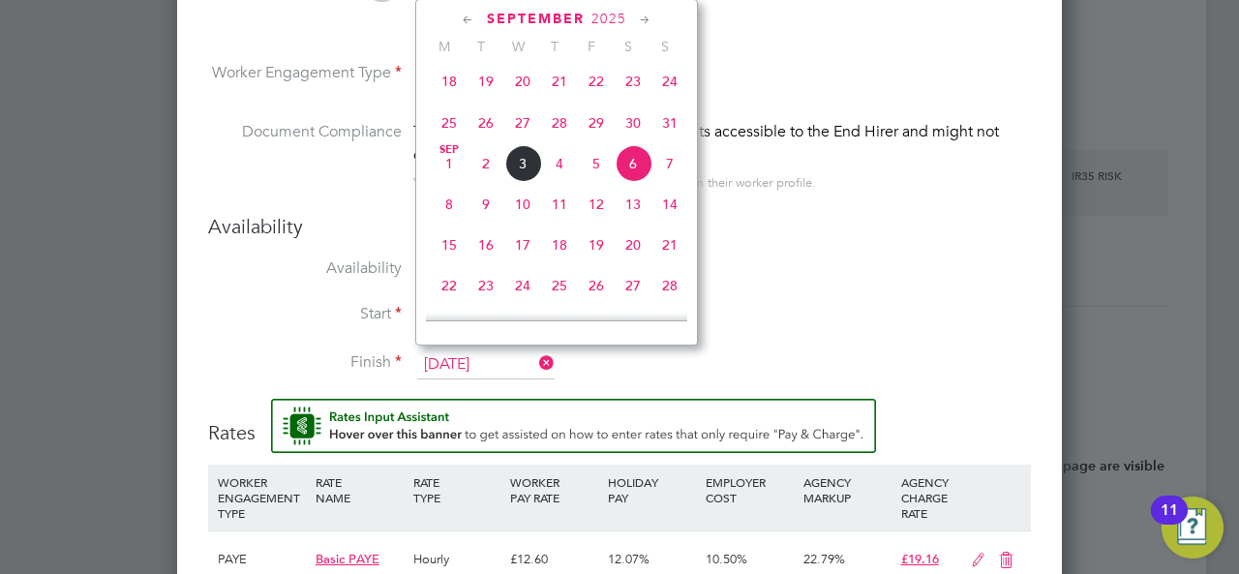
click at [587, 176] on span "5" at bounding box center [596, 163] width 37 height 37
type input "[DATE]"
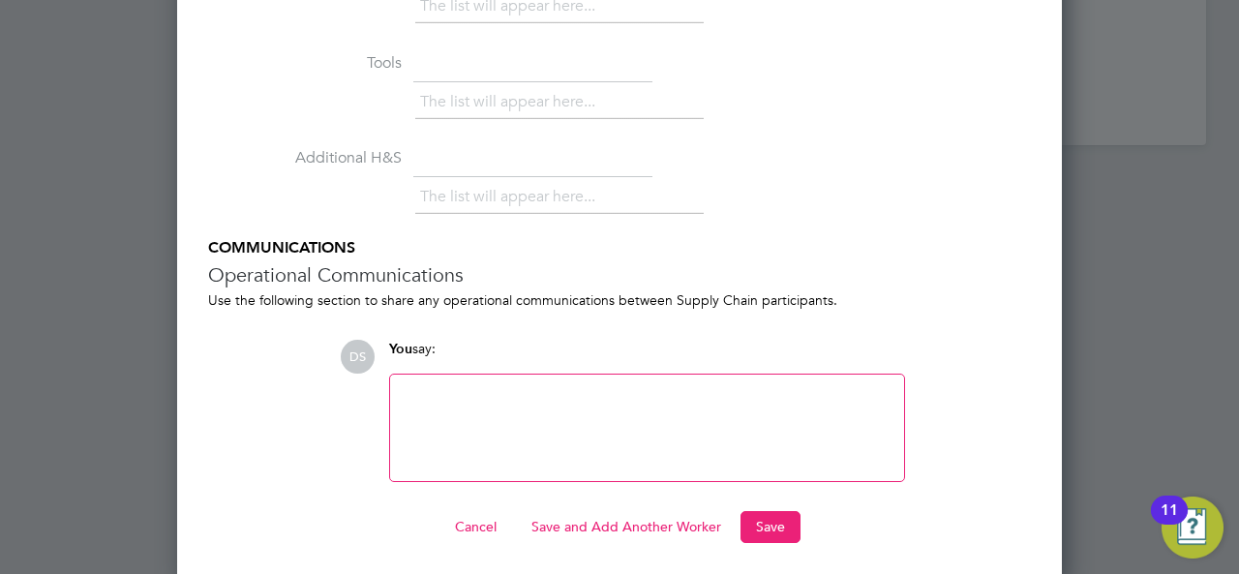
click at [602, 516] on button "Save and Add Another Worker" at bounding box center [626, 526] width 221 height 31
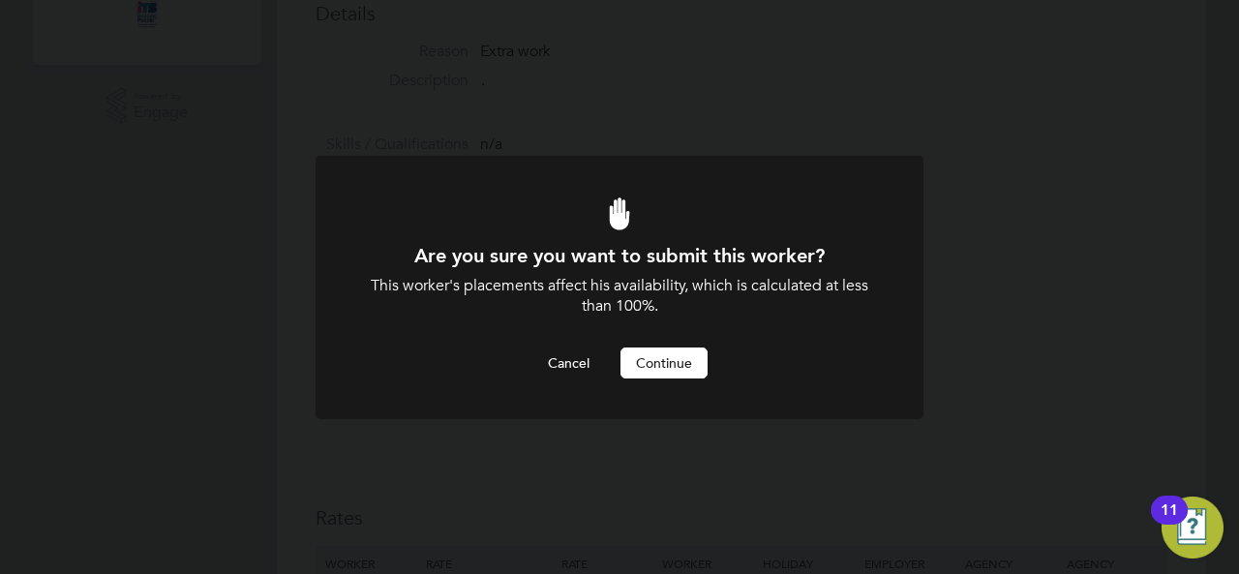
click at [658, 367] on button "Continue" at bounding box center [663, 362] width 87 height 31
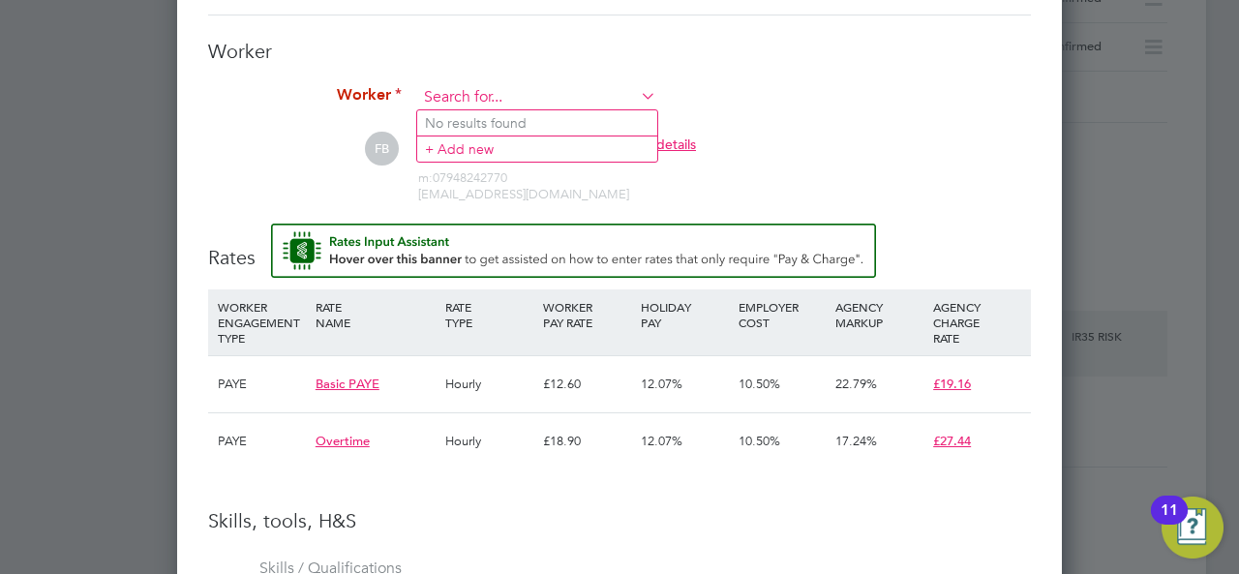
click at [474, 105] on input at bounding box center [536, 97] width 239 height 29
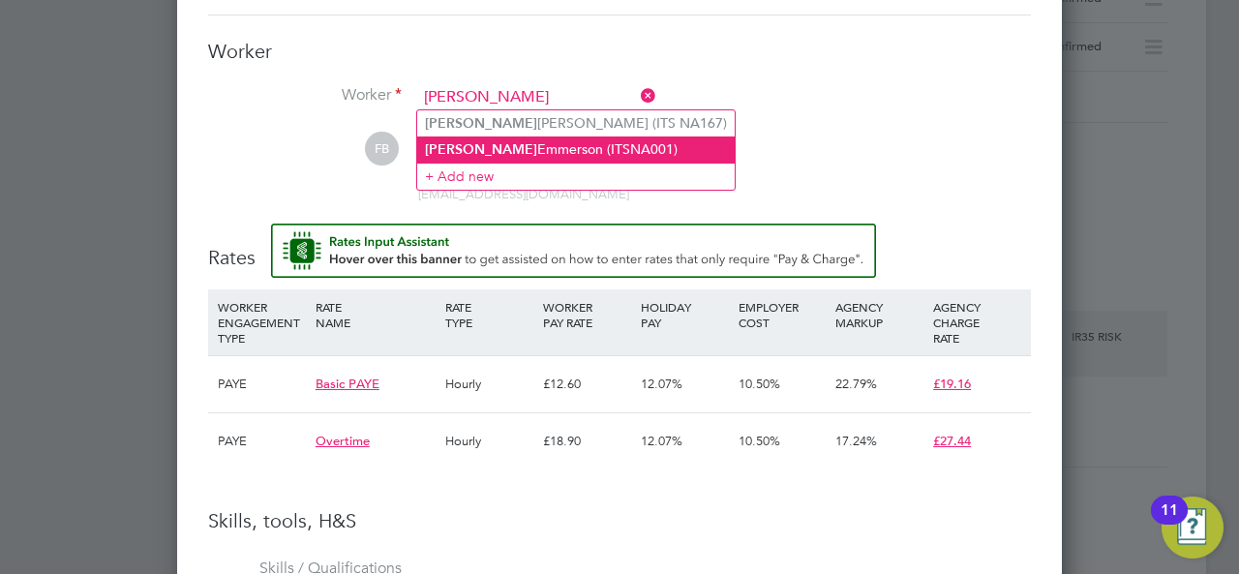
click at [546, 140] on li "[PERSON_NAME] (ITSNA001)" at bounding box center [575, 149] width 317 height 26
type input "[PERSON_NAME] (ITSNA001)"
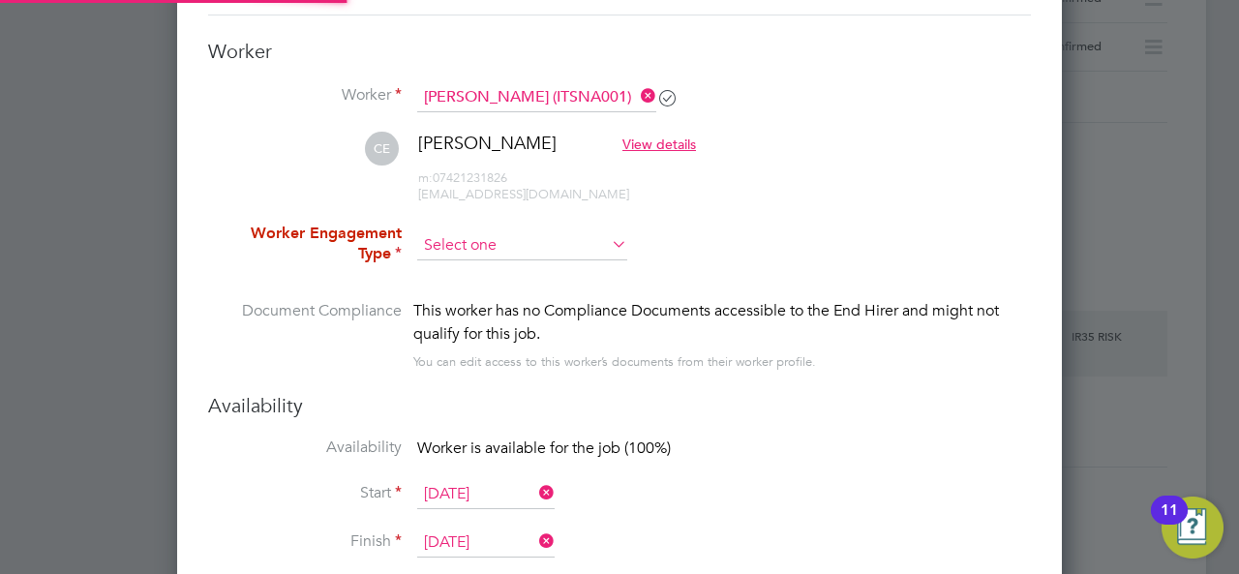
click at [457, 254] on input at bounding box center [522, 245] width 210 height 29
click at [465, 289] on li "PAYE" at bounding box center [522, 295] width 211 height 25
type input "PAYE"
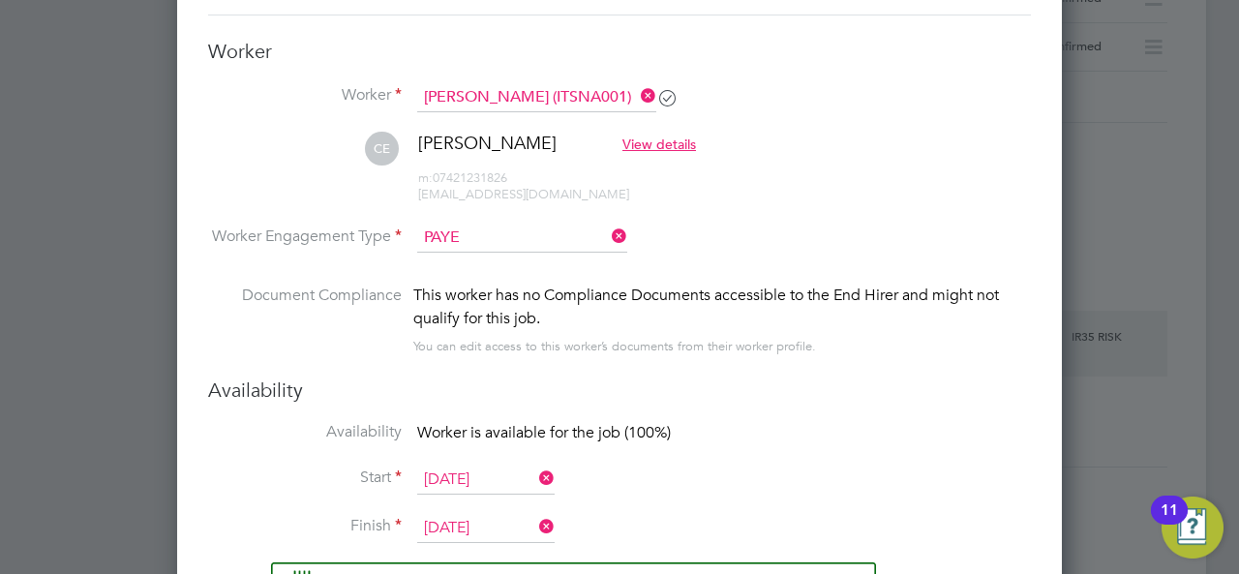
click at [490, 485] on input "[DATE]" at bounding box center [485, 480] width 137 height 29
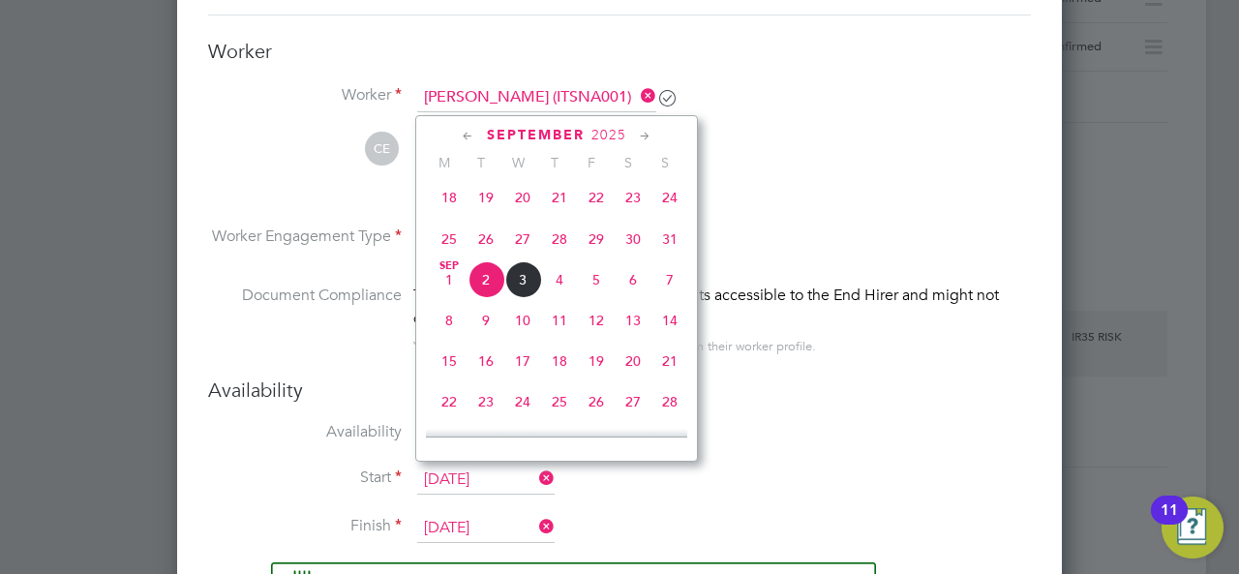
click at [637, 243] on span "30" at bounding box center [633, 239] width 37 height 37
type input "[DATE]"
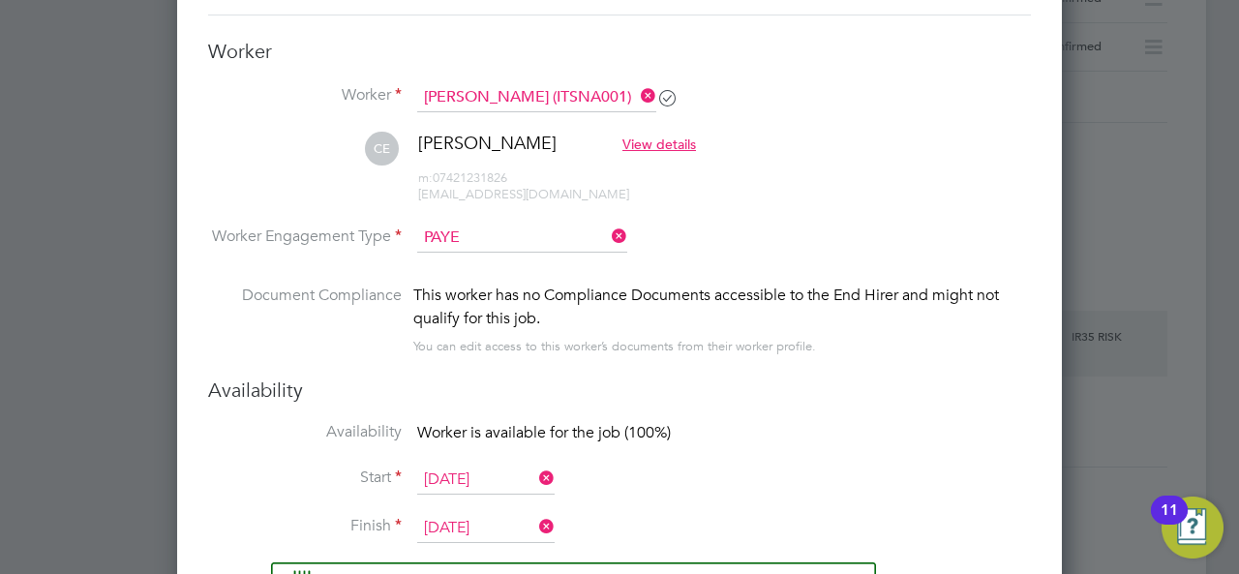
click at [452, 516] on input "[DATE]" at bounding box center [485, 528] width 137 height 29
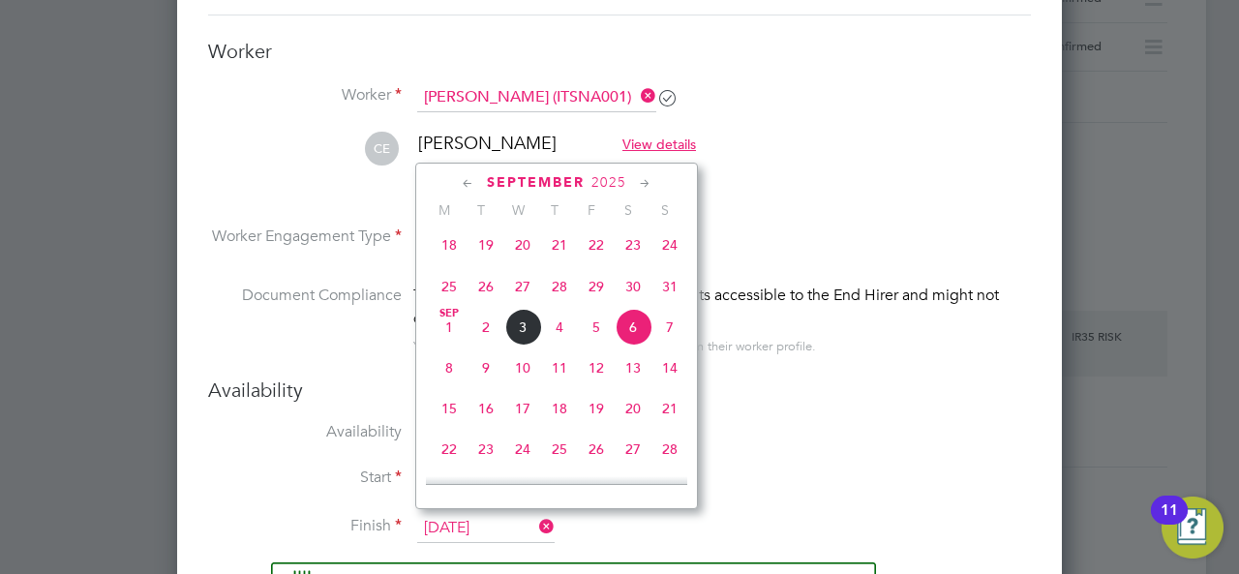
click at [596, 335] on span "5" at bounding box center [596, 327] width 37 height 37
type input "[DATE]"
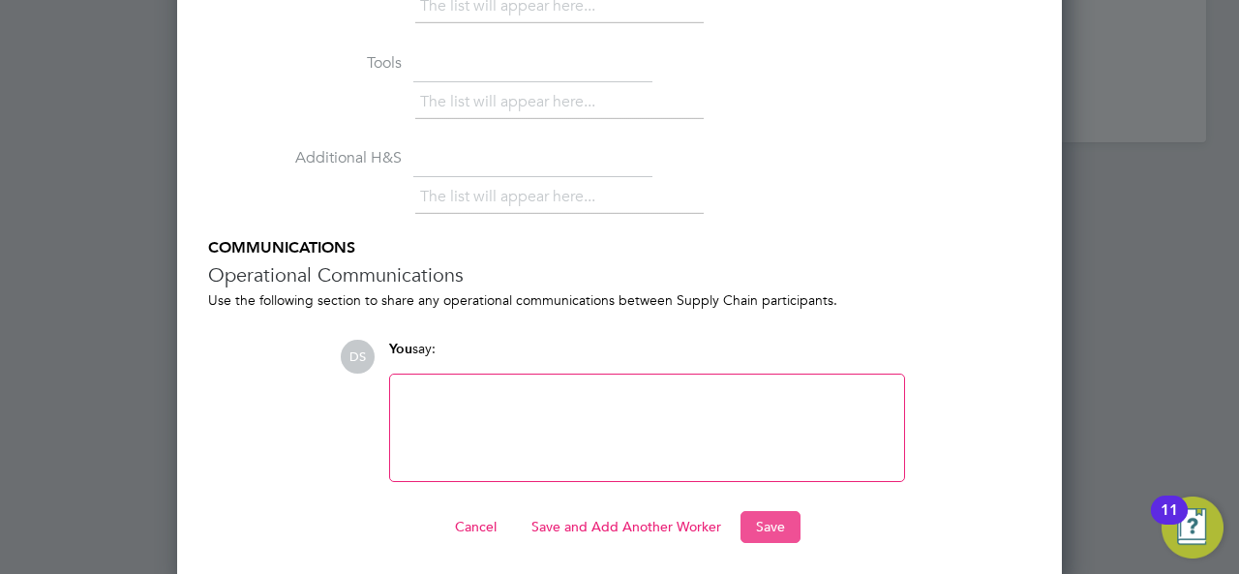
click at [757, 526] on button "Save" at bounding box center [770, 526] width 60 height 31
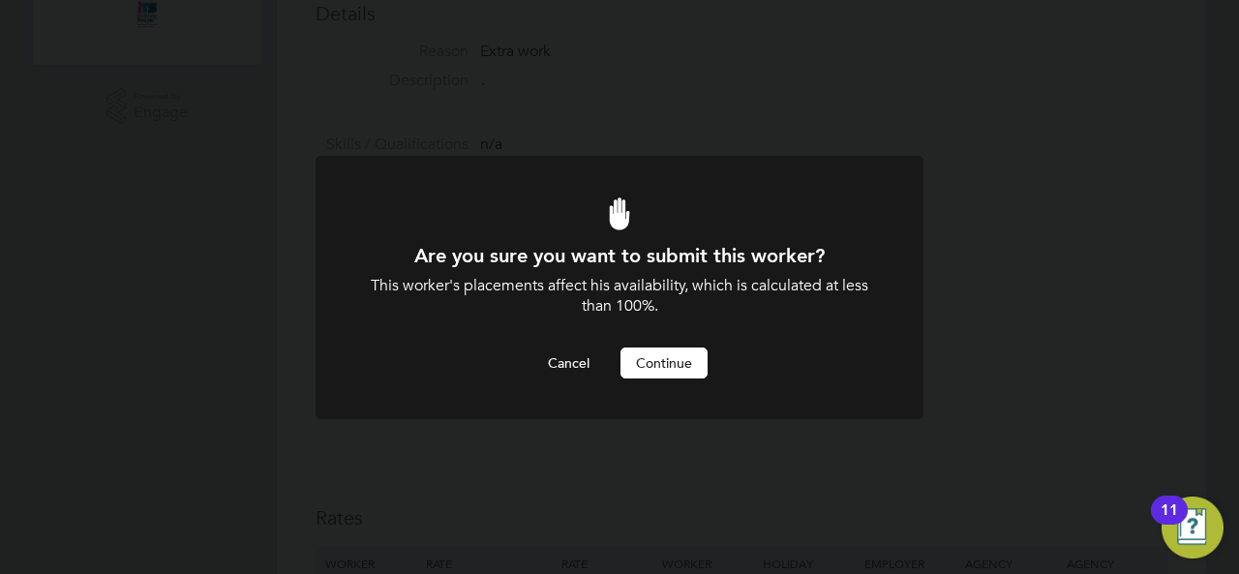
click at [683, 364] on button "Continue" at bounding box center [663, 362] width 87 height 31
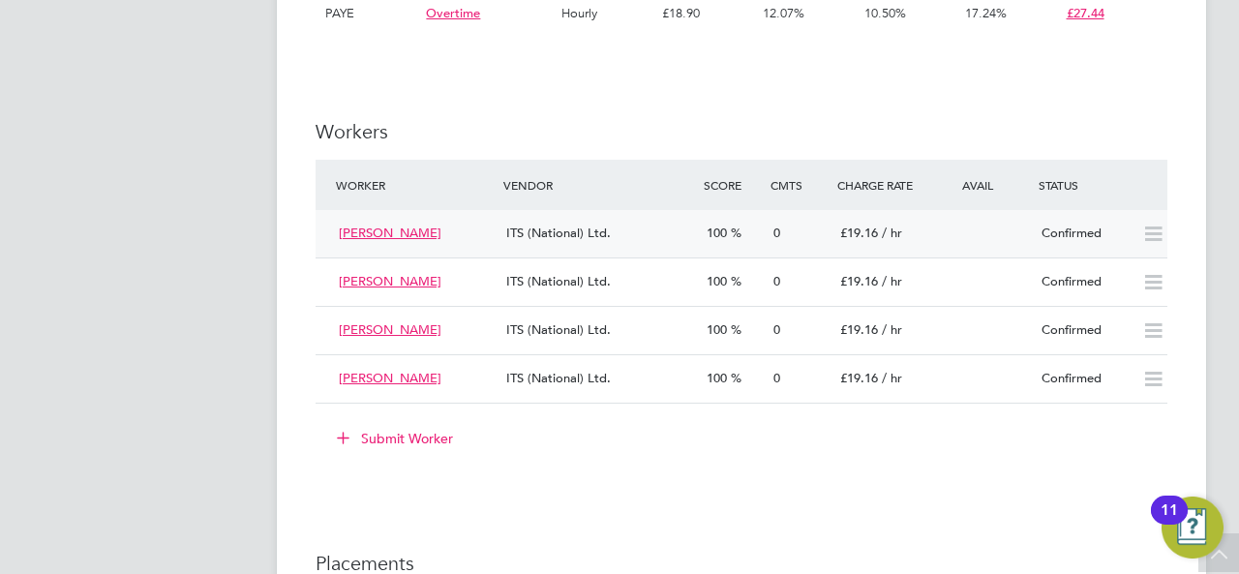
click at [1158, 231] on icon at bounding box center [1153, 233] width 24 height 15
click at [1069, 51] on div "IR35 Determination IR35 Status Disabled for this client. This feature can be en…" at bounding box center [742, 349] width 852 height 2397
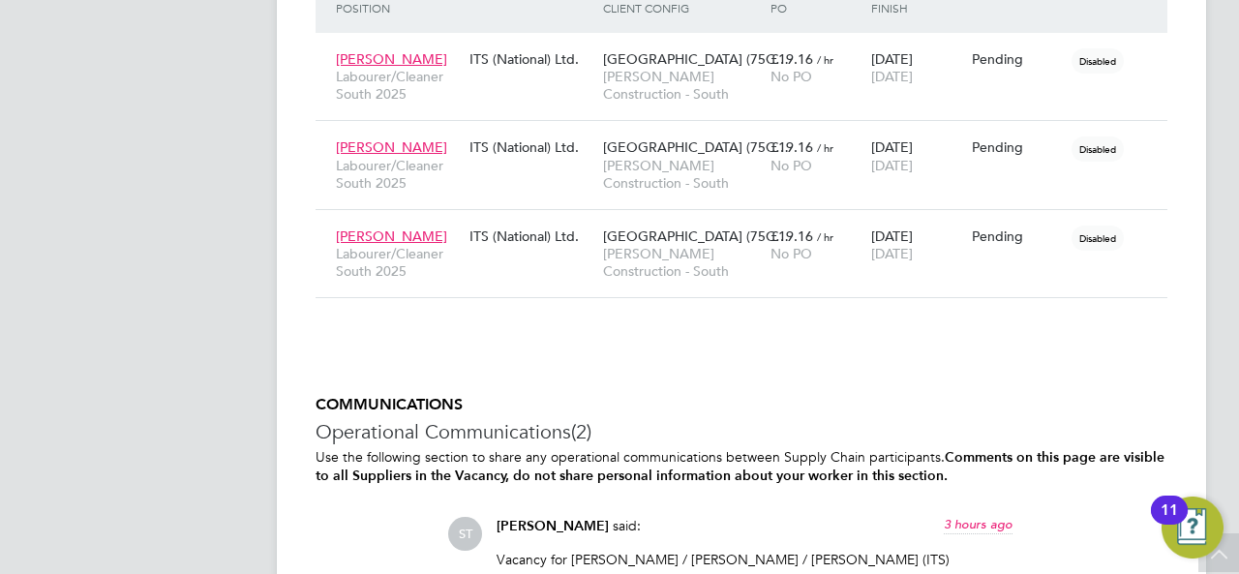
scroll to position [1839, 0]
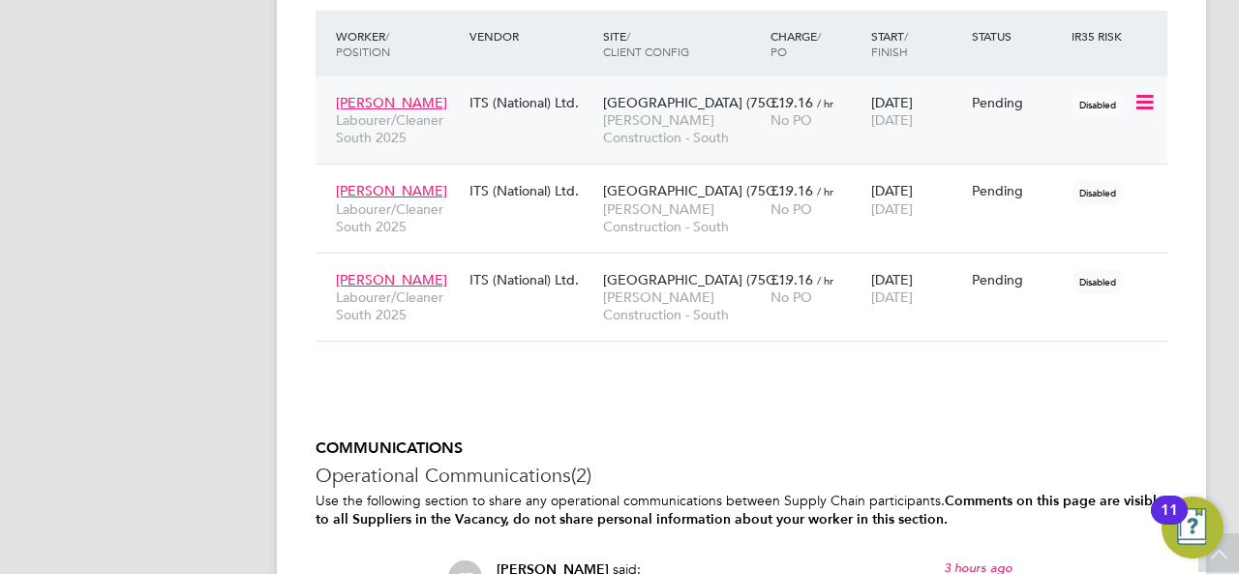
click at [1151, 109] on icon at bounding box center [1142, 102] width 19 height 23
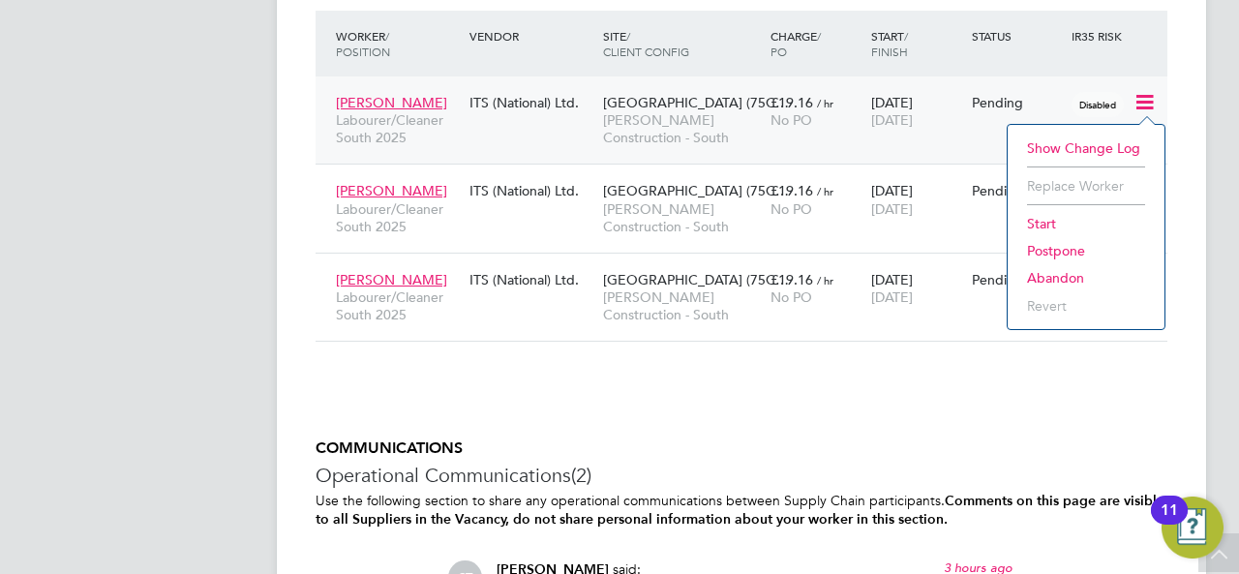
click at [683, 497] on p "Use the following section to share any operational communications between Suppl…" at bounding box center [742, 510] width 852 height 37
